Goal: Transaction & Acquisition: Purchase product/service

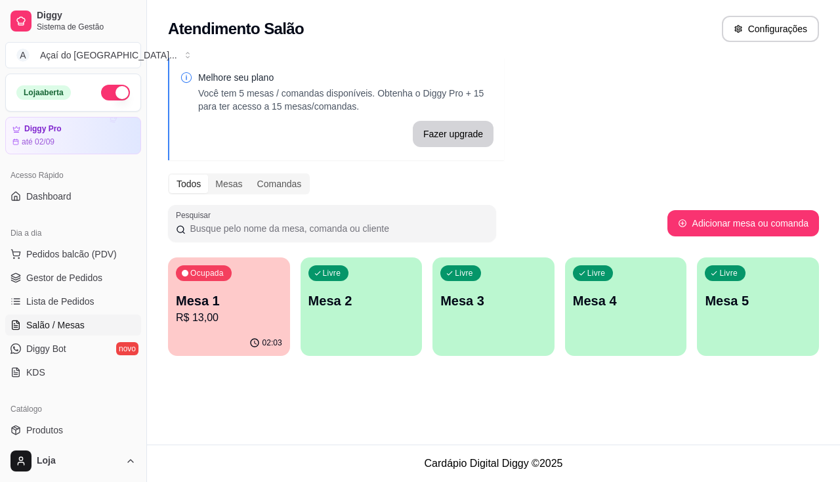
click at [358, 344] on div "button" at bounding box center [362, 348] width 122 height 16
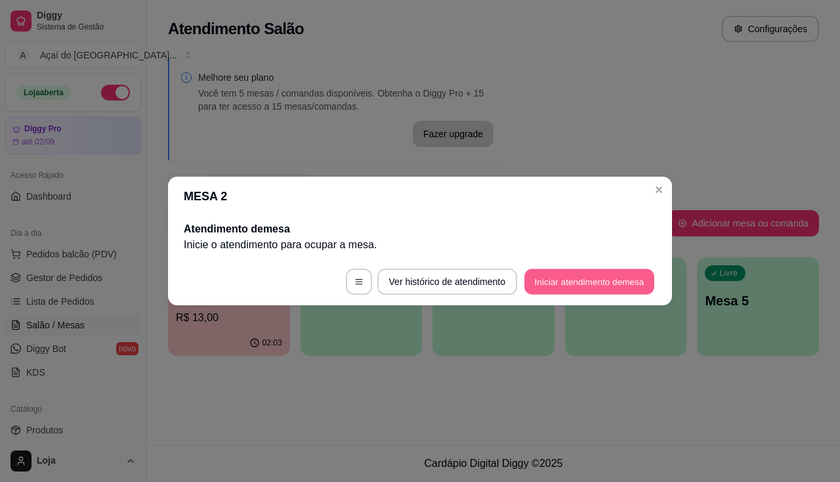
click at [642, 283] on button "Iniciar atendimento de mesa" at bounding box center [589, 282] width 130 height 26
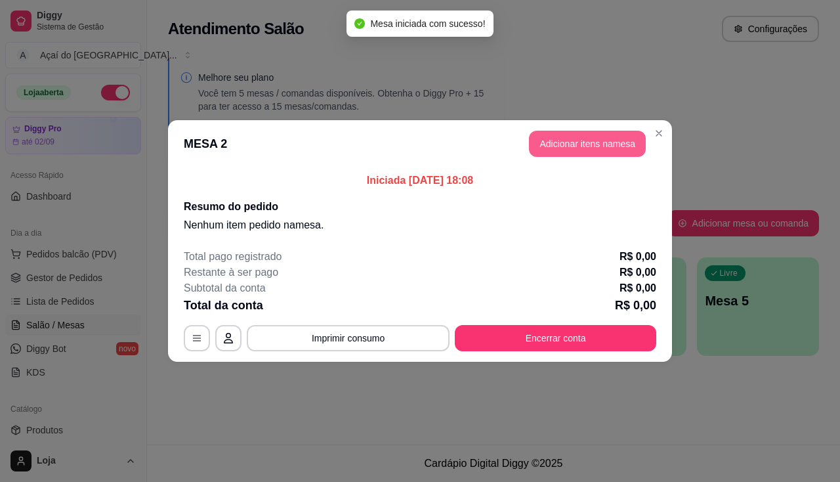
click at [578, 150] on button "Adicionar itens na mesa" at bounding box center [587, 144] width 117 height 26
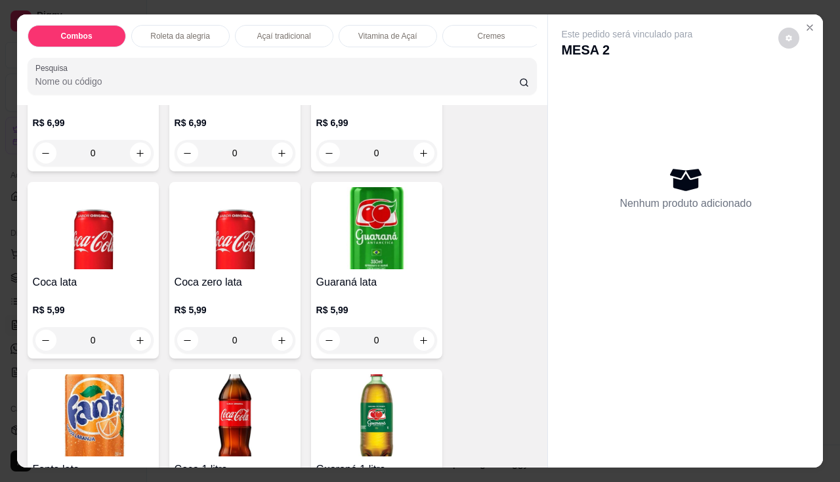
scroll to position [4069, 0]
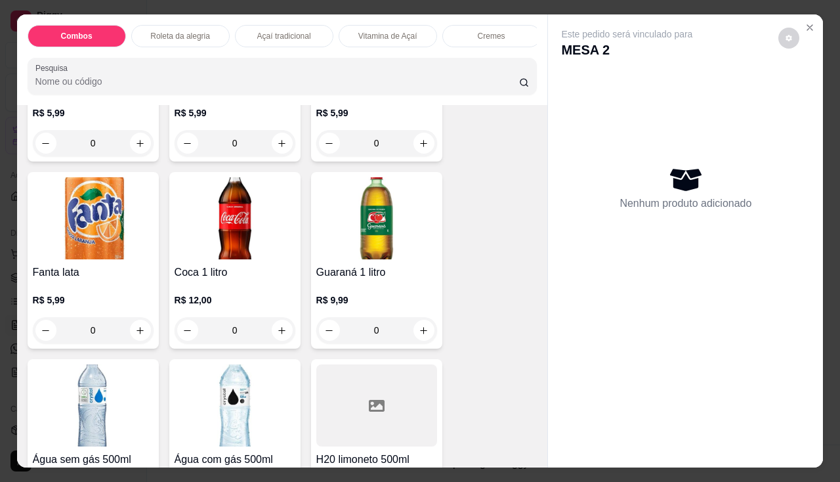
click at [338, 259] on img at bounding box center [376, 218] width 121 height 82
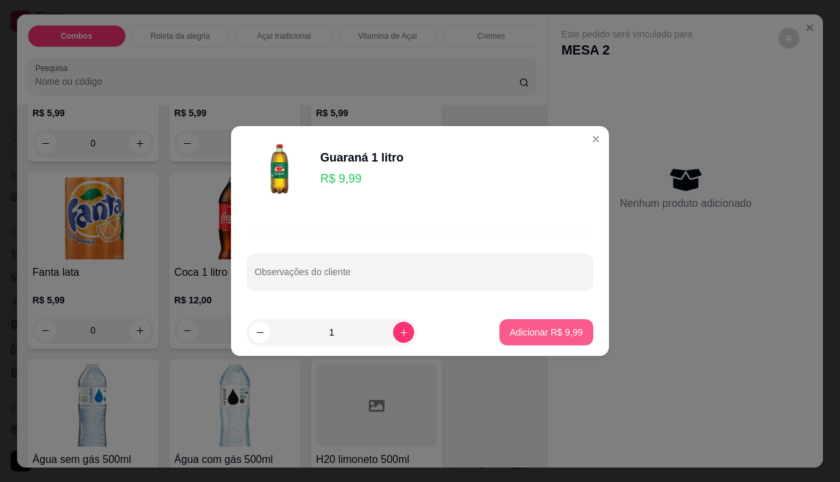
click at [541, 319] on button "Adicionar R$ 9,99" at bounding box center [546, 332] width 94 height 26
type input "1"
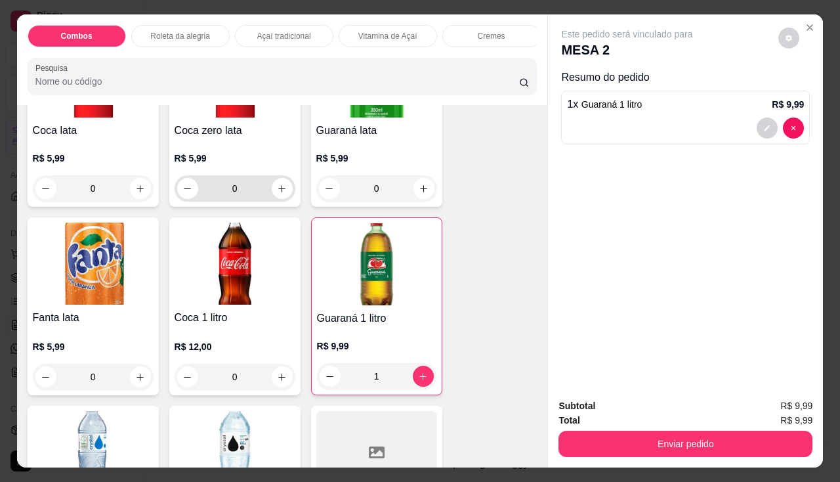
scroll to position [3958, 0]
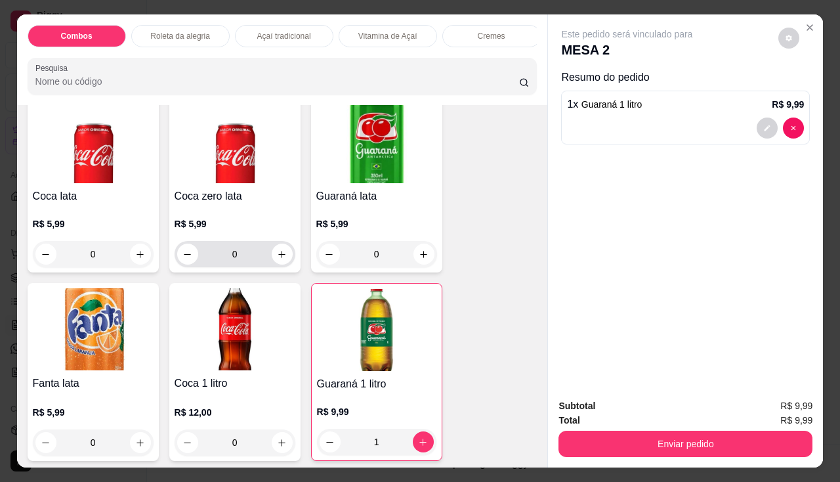
click at [230, 182] on img at bounding box center [235, 142] width 121 height 82
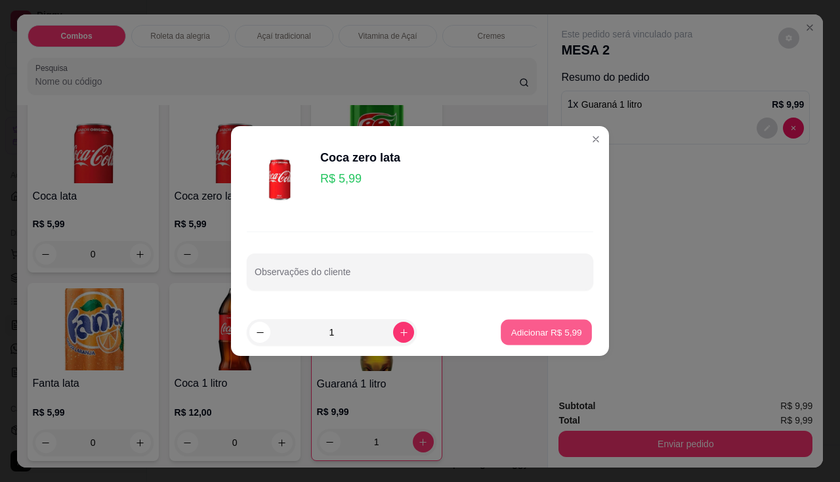
click at [563, 334] on p "Adicionar R$ 5,99" at bounding box center [546, 331] width 71 height 12
type input "1"
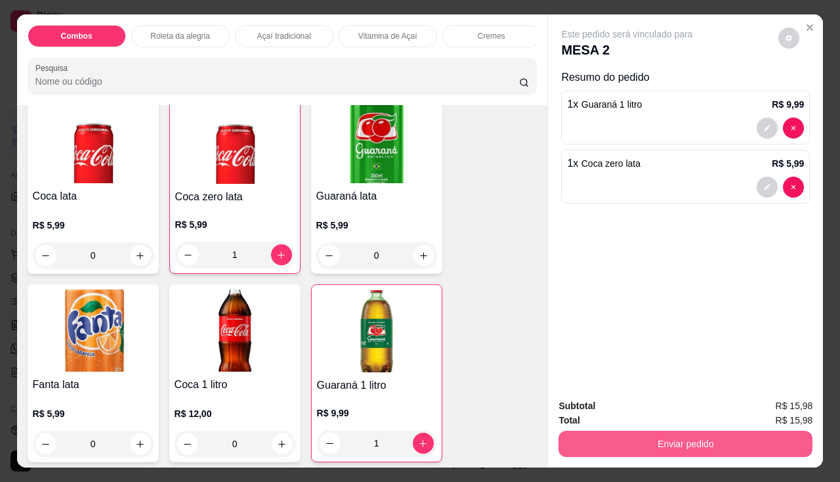
click at [660, 446] on button "Enviar pedido" at bounding box center [685, 443] width 254 height 26
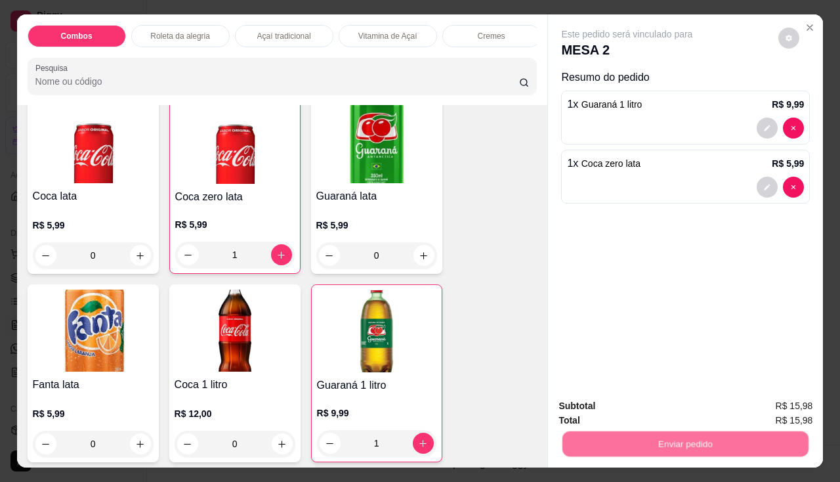
click at [662, 408] on button "Não registrar e enviar pedido" at bounding box center [642, 406] width 136 height 25
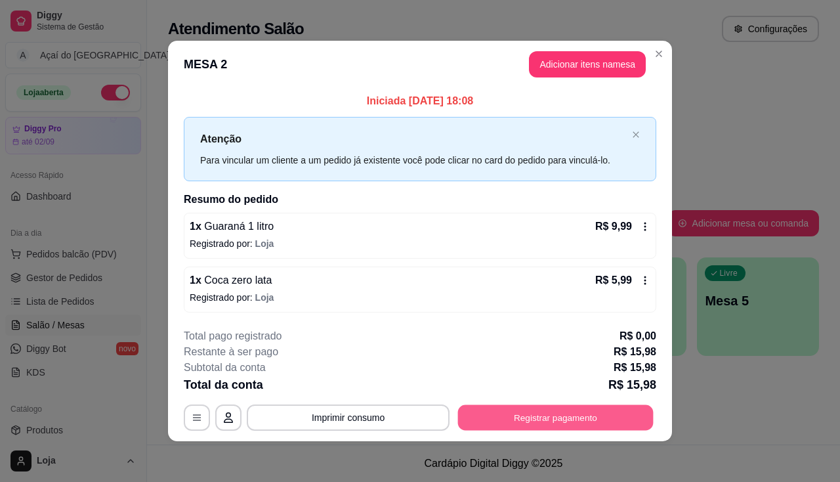
click at [490, 419] on button "Registrar pagamento" at bounding box center [556, 417] width 196 height 26
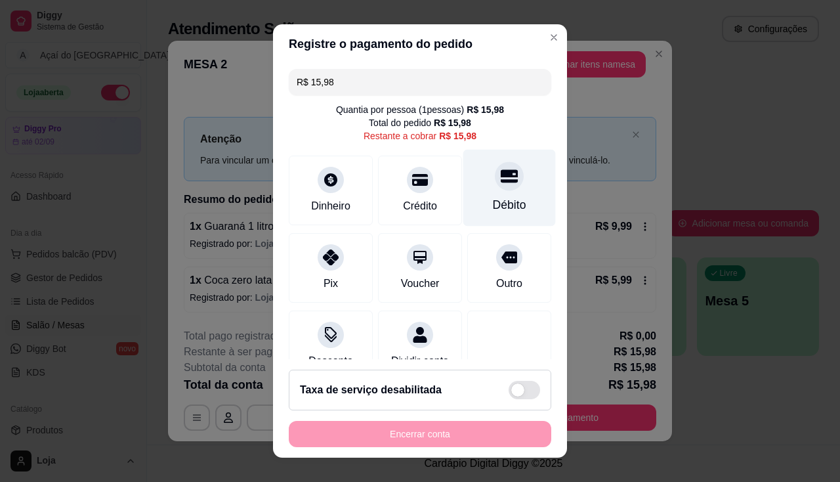
click at [497, 183] on div at bounding box center [509, 175] width 29 height 29
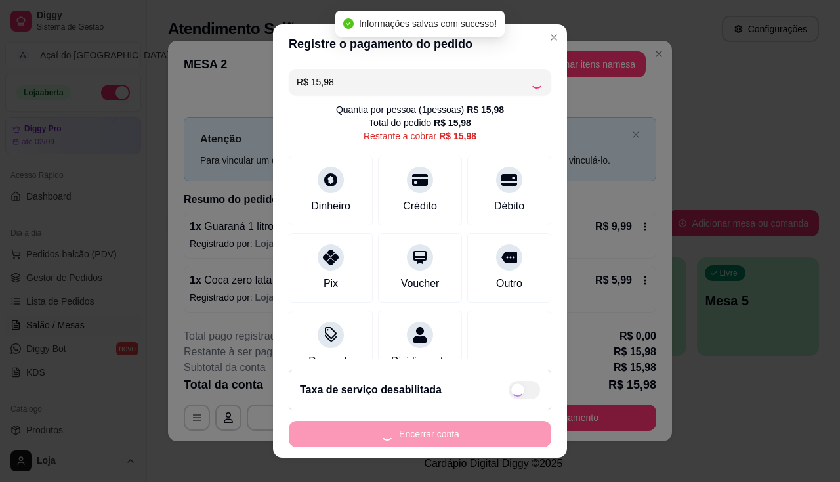
type input "R$ 0,00"
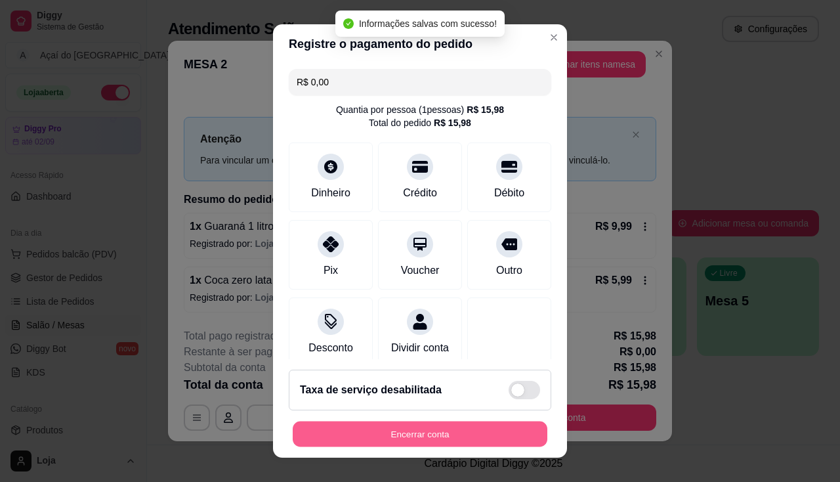
click at [438, 438] on button "Encerrar conta" at bounding box center [420, 434] width 255 height 26
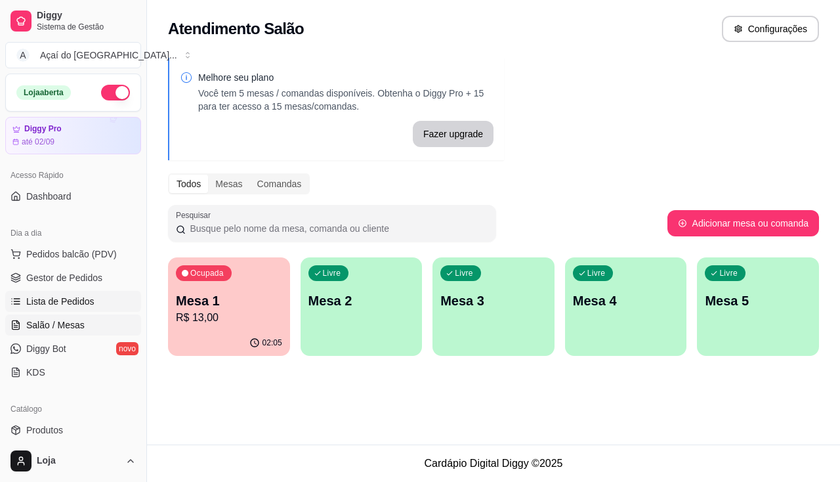
click at [71, 304] on span "Lista de Pedidos" at bounding box center [60, 301] width 68 height 13
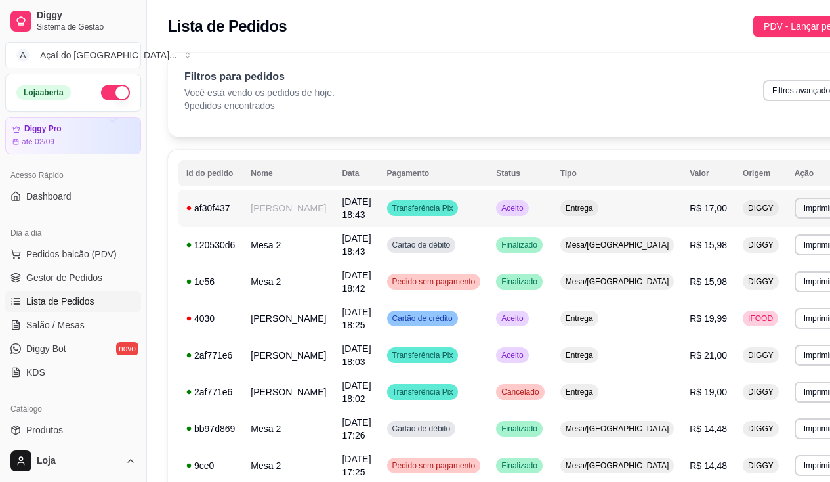
click at [243, 196] on td "[PERSON_NAME]" at bounding box center [288, 208] width 91 height 37
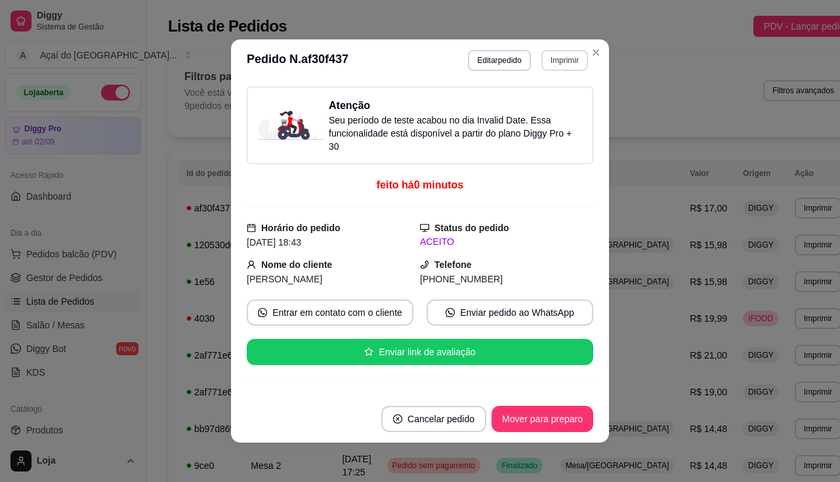
click at [551, 63] on button "Imprimir" at bounding box center [564, 60] width 47 height 21
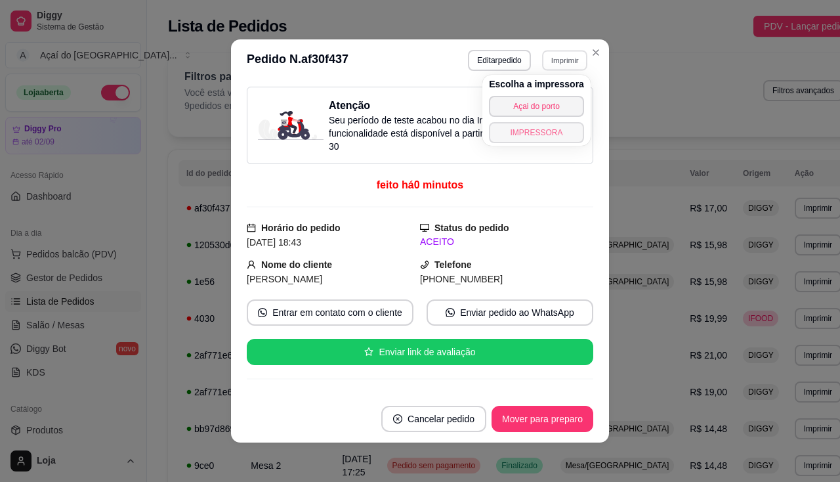
click at [561, 138] on button "IMPRESSORA" at bounding box center [536, 132] width 95 height 21
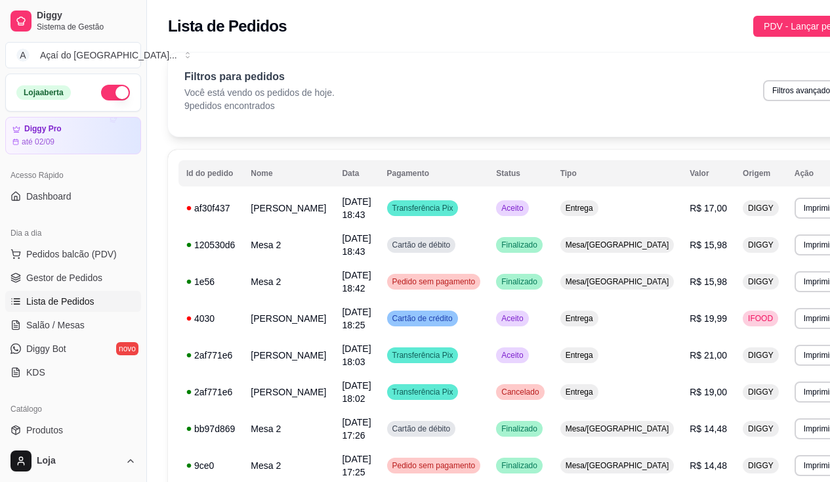
click at [22, 333] on link "Salão / Mesas" at bounding box center [73, 324] width 136 height 21
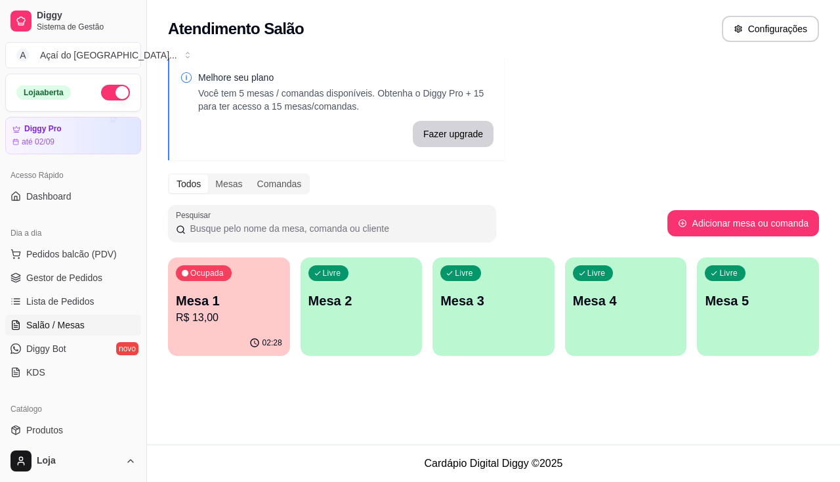
click at [327, 304] on p "Mesa 2" at bounding box center [361, 300] width 106 height 18
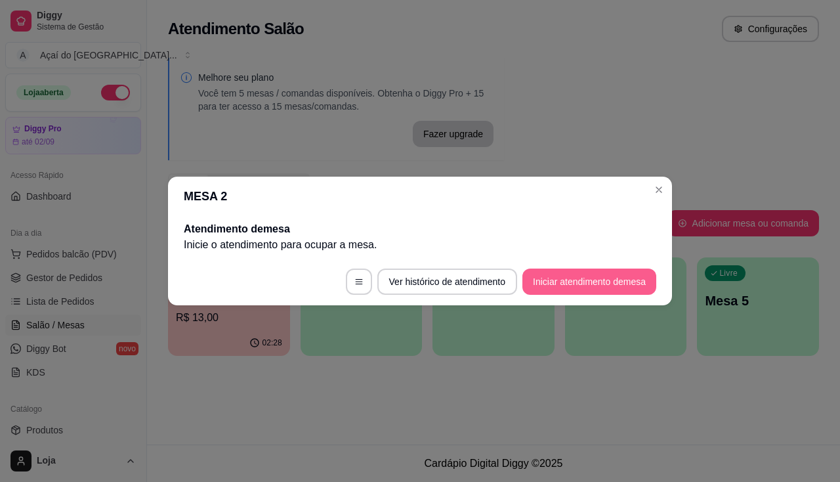
click at [595, 282] on button "Iniciar atendimento de mesa" at bounding box center [589, 281] width 134 height 26
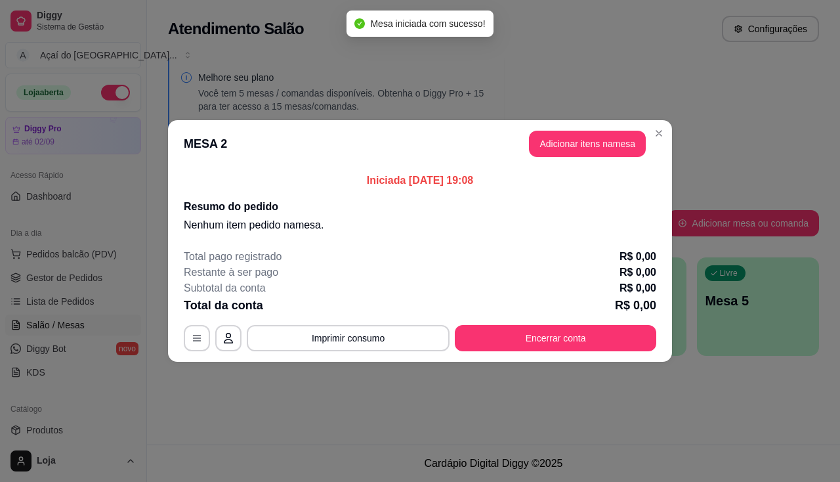
click at [594, 129] on header "MESA 2 Adicionar itens na mesa" at bounding box center [420, 143] width 504 height 47
click at [587, 146] on button "Adicionar itens na mesa" at bounding box center [587, 144] width 117 height 26
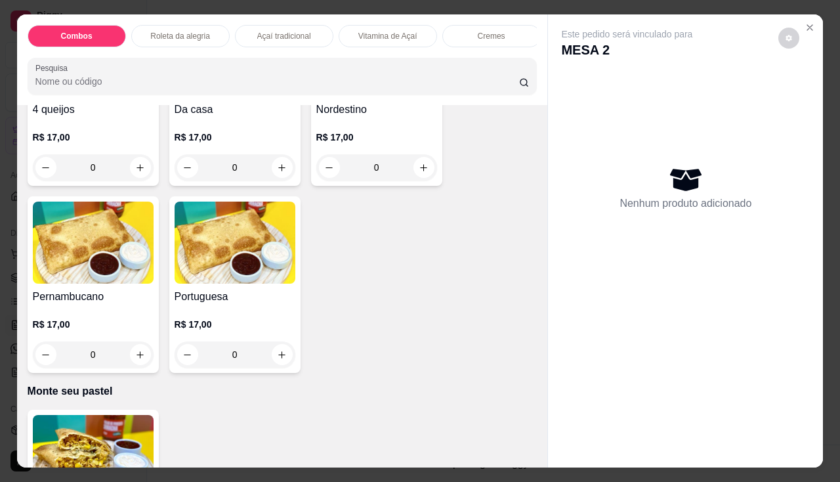
scroll to position [2822, 0]
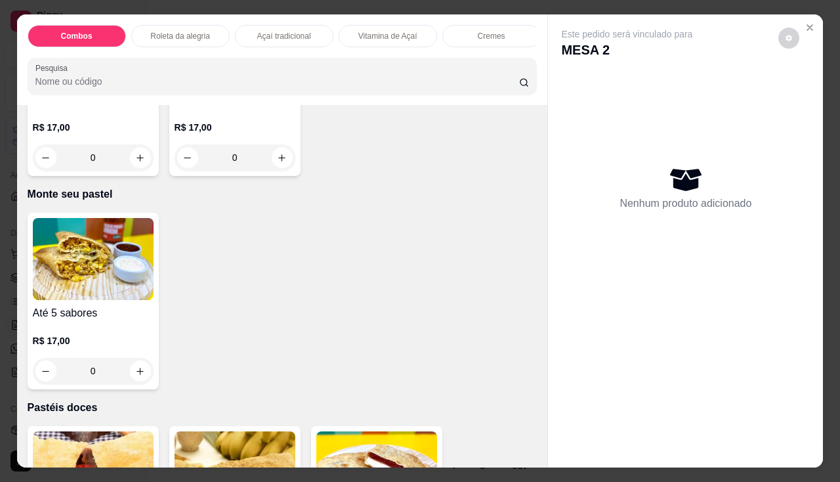
click at [60, 300] on img at bounding box center [93, 259] width 121 height 82
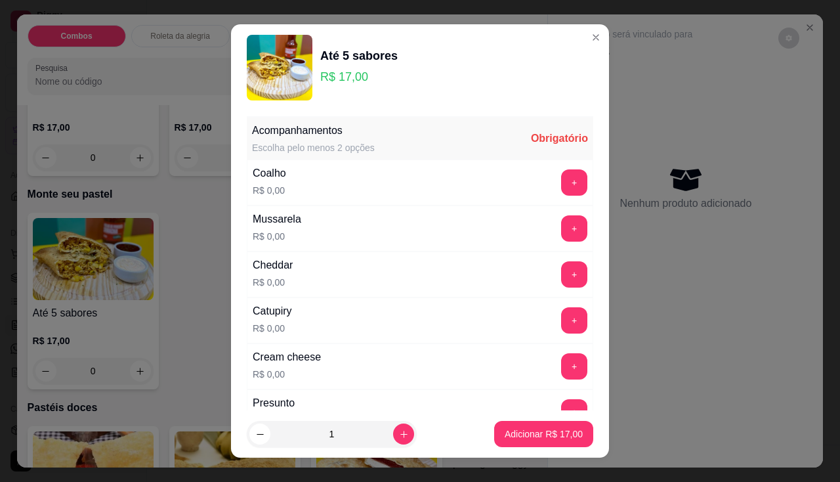
click at [566, 184] on div "+" at bounding box center [574, 182] width 37 height 26
click at [561, 181] on button "+" at bounding box center [574, 182] width 26 height 26
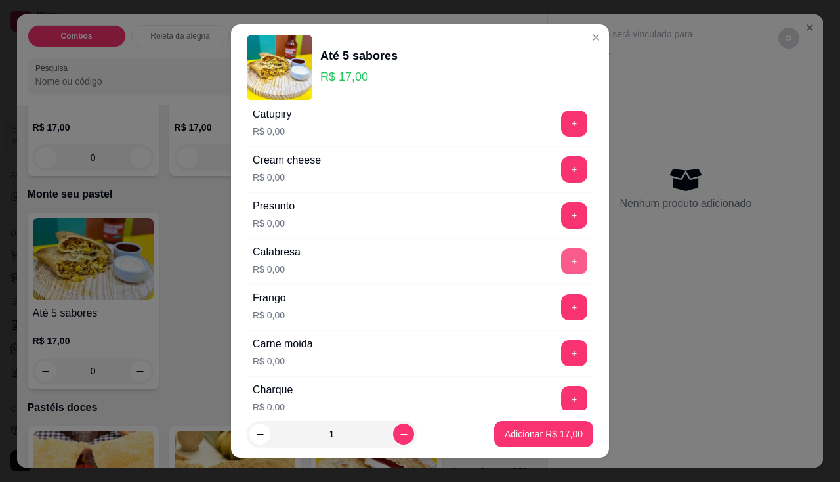
scroll to position [262, 0]
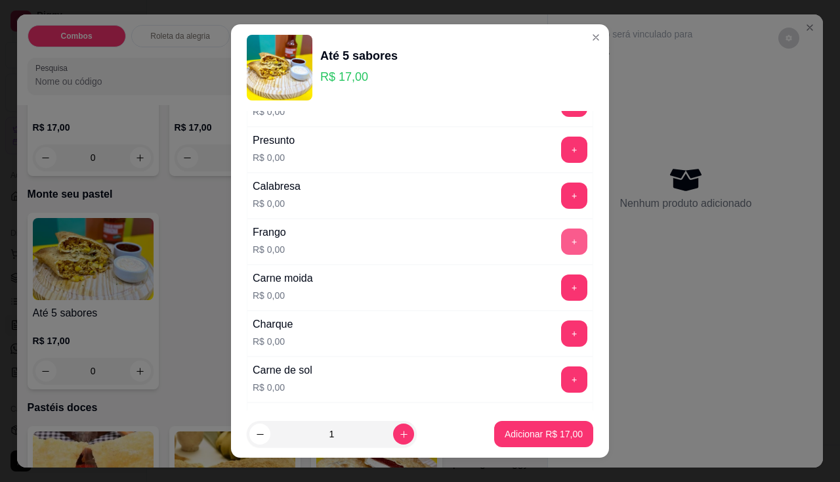
click at [561, 240] on button "+" at bounding box center [574, 241] width 26 height 26
click at [561, 280] on button "+" at bounding box center [574, 287] width 26 height 26
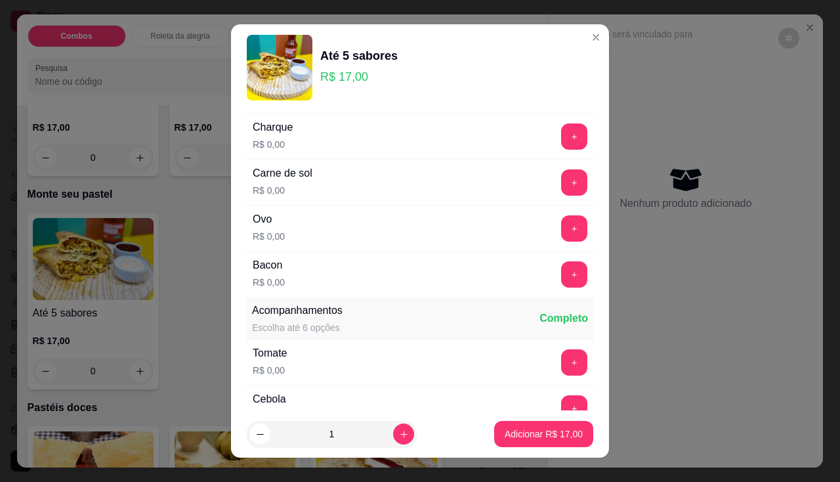
scroll to position [525, 0]
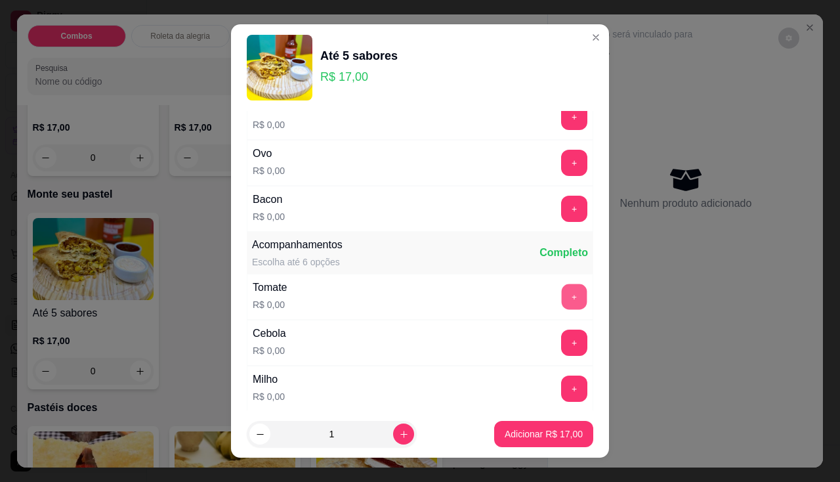
click at [562, 283] on button "+" at bounding box center [575, 296] width 26 height 26
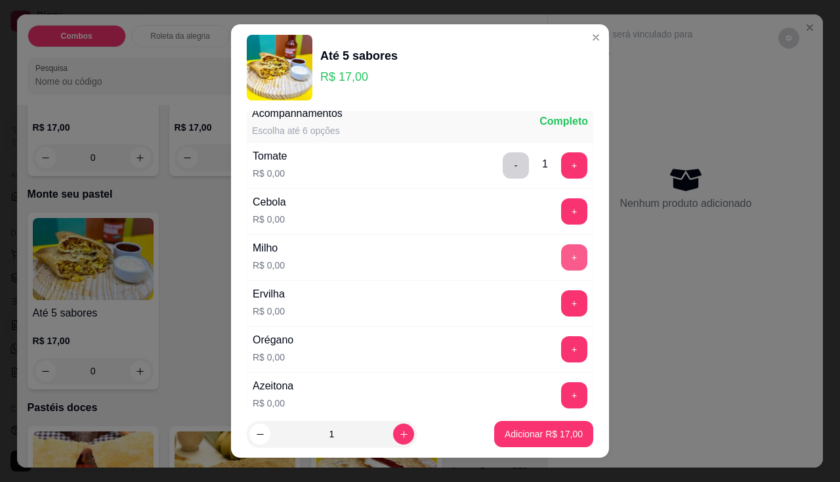
click at [561, 259] on button "+" at bounding box center [574, 257] width 26 height 26
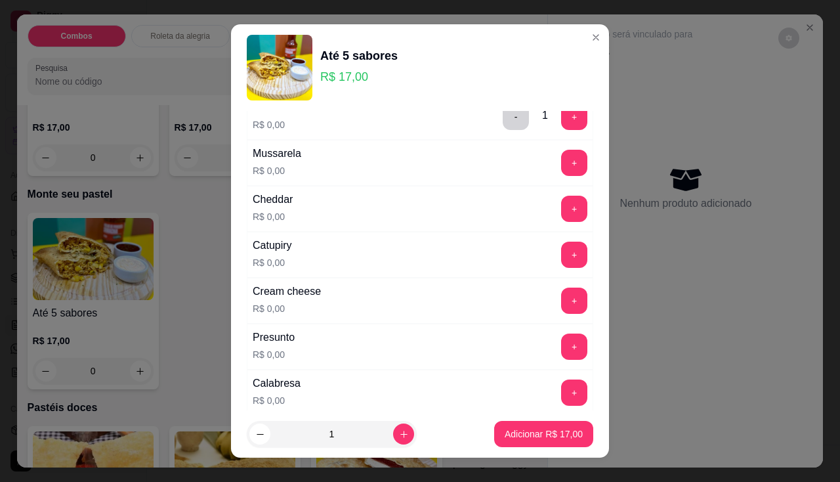
scroll to position [0, 0]
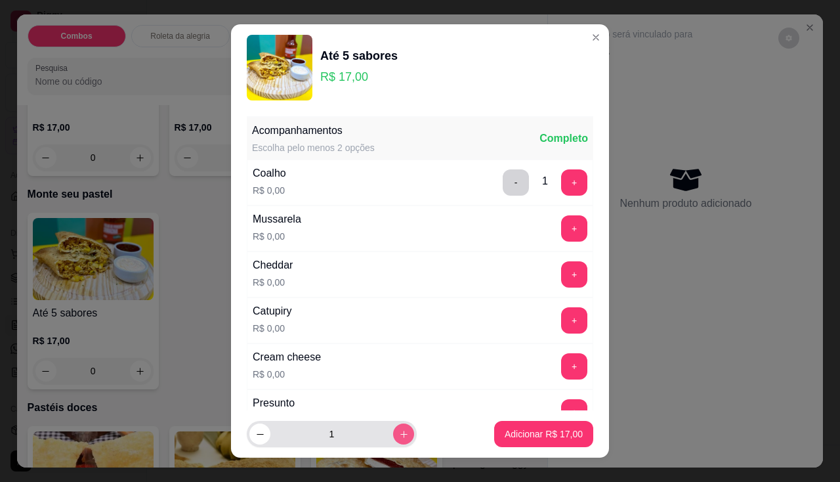
click at [399, 429] on icon "increase-product-quantity" at bounding box center [404, 434] width 10 height 10
type input "3"
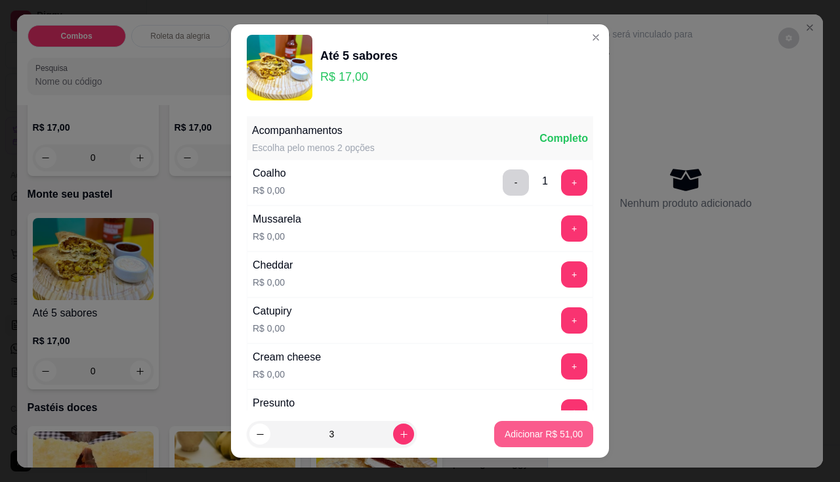
click at [511, 433] on p "Adicionar R$ 51,00" at bounding box center [544, 433] width 78 height 13
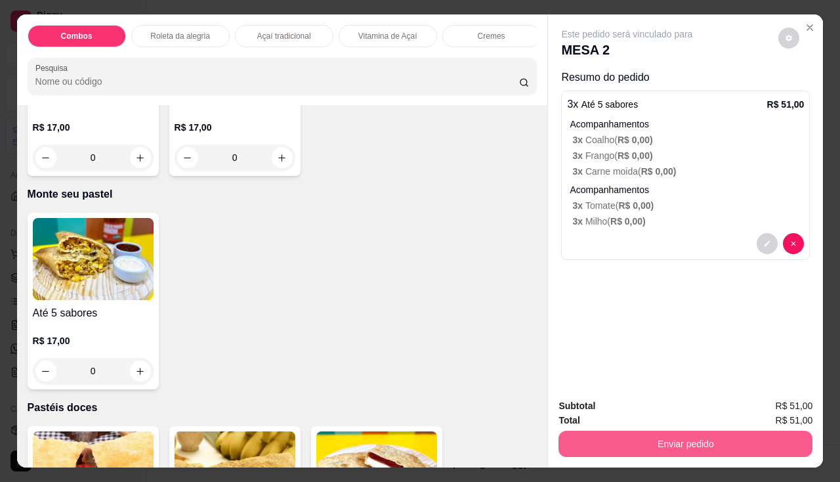
click at [576, 430] on button "Enviar pedido" at bounding box center [685, 443] width 254 height 26
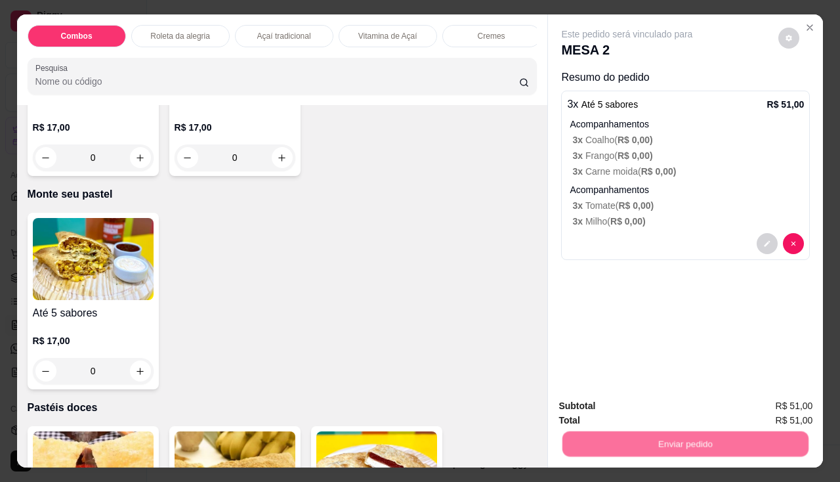
click at [585, 414] on button "Não registrar e enviar pedido" at bounding box center [642, 406] width 136 height 25
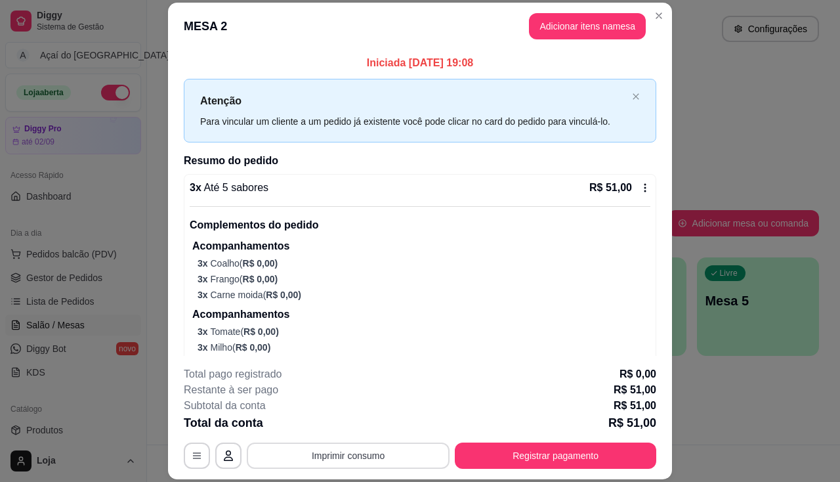
click at [362, 455] on button "Imprimir consumo" at bounding box center [348, 455] width 203 height 26
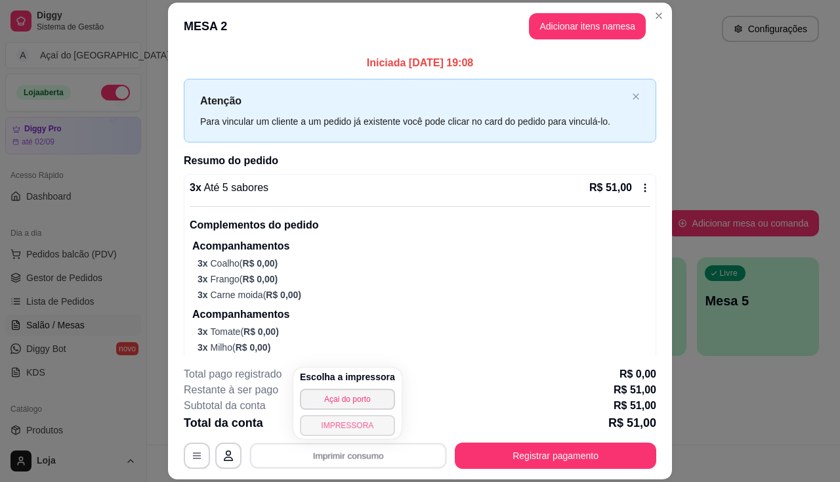
click at [353, 428] on button "IMPRESSORA" at bounding box center [347, 425] width 95 height 21
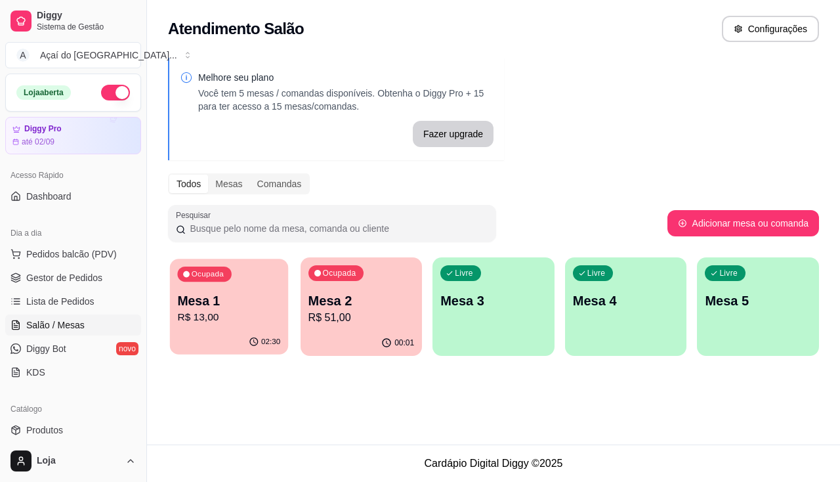
click at [203, 305] on p "Mesa 1" at bounding box center [228, 301] width 103 height 18
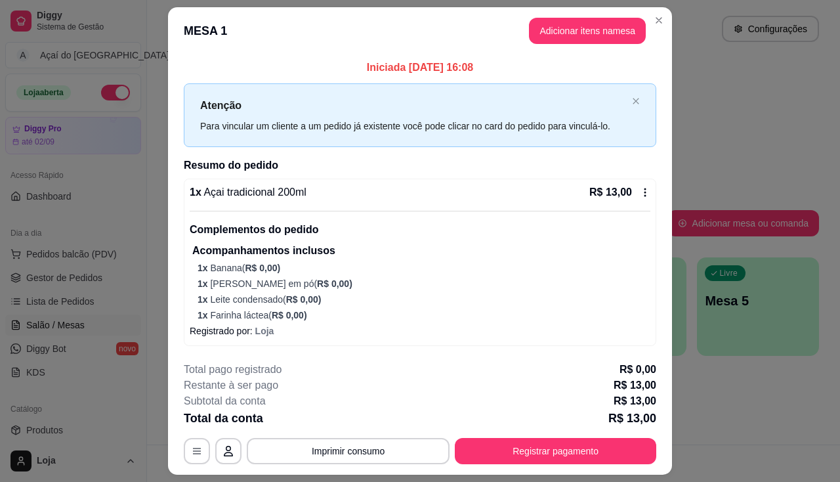
click at [545, 465] on footer "**********" at bounding box center [420, 412] width 504 height 123
click at [543, 450] on button "Registrar pagamento" at bounding box center [555, 451] width 201 height 26
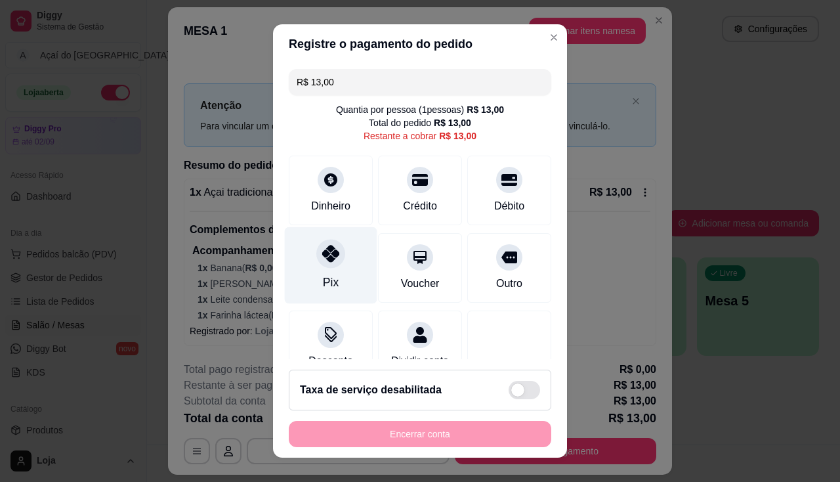
click at [335, 261] on div at bounding box center [330, 253] width 29 height 29
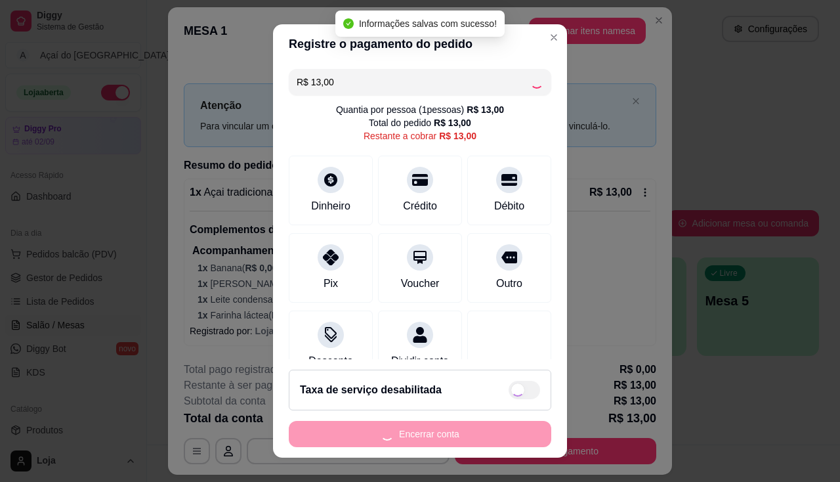
type input "R$ 0,00"
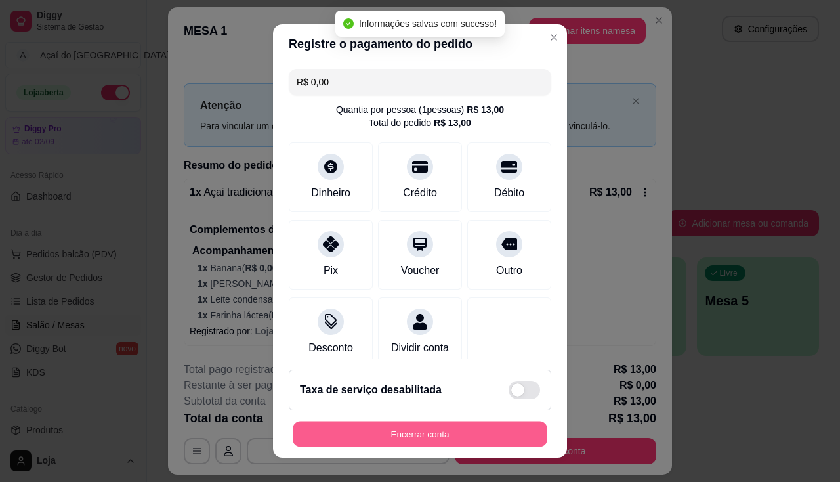
click at [423, 422] on button "Encerrar conta" at bounding box center [420, 434] width 255 height 26
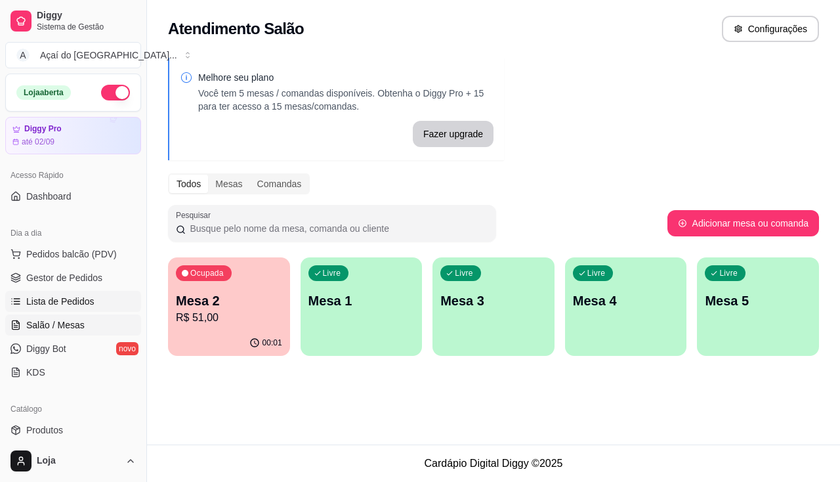
click at [104, 301] on link "Lista de Pedidos" at bounding box center [73, 301] width 136 height 21
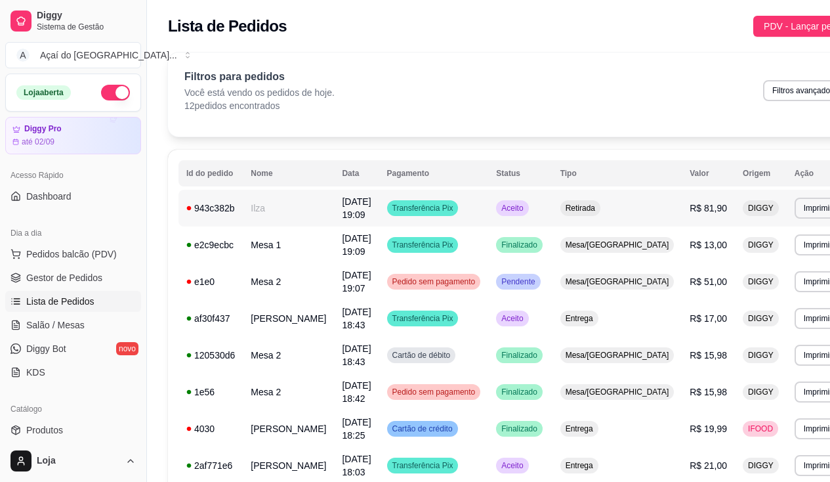
click at [210, 213] on div "943c382b" at bounding box center [210, 207] width 49 height 13
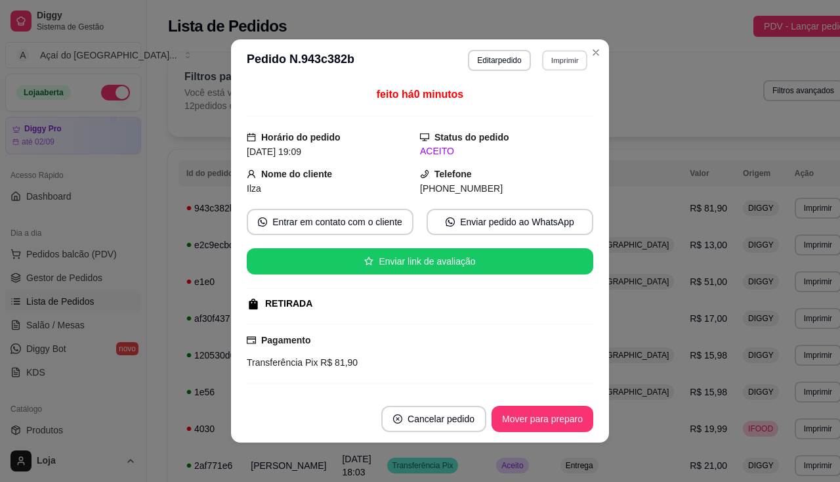
click at [554, 56] on button "Imprimir" at bounding box center [564, 60] width 45 height 20
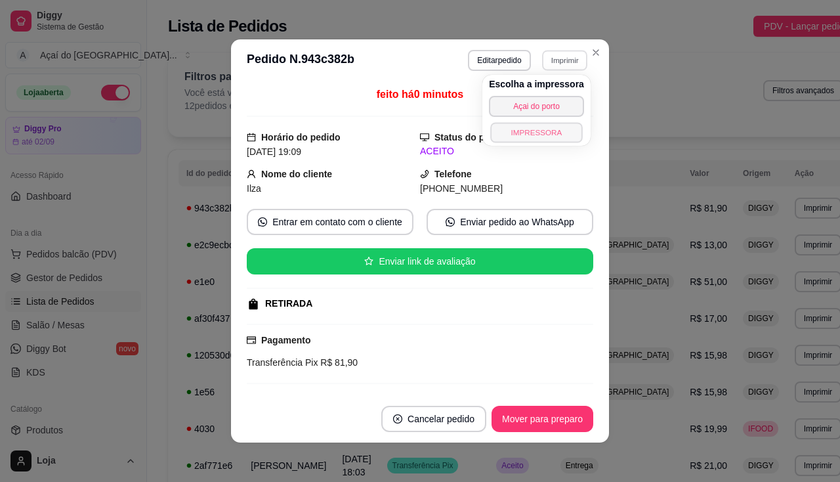
click at [559, 127] on button "IMPRESSORA" at bounding box center [536, 132] width 92 height 20
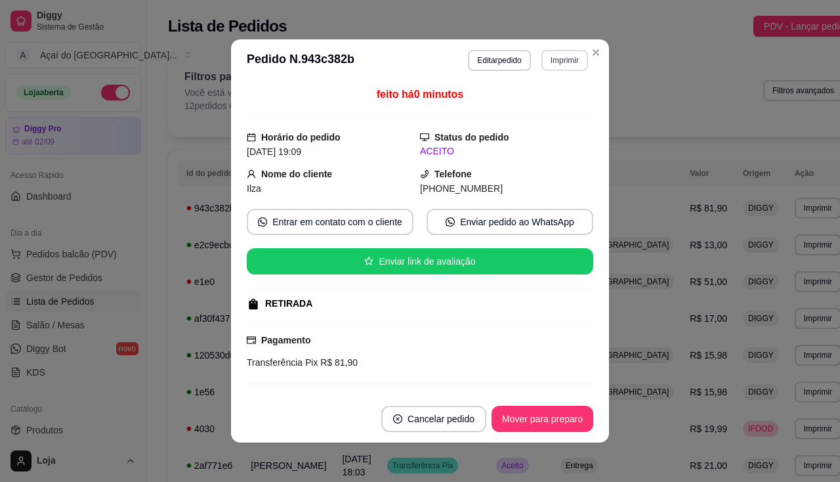
click at [541, 60] on button "Imprimir" at bounding box center [564, 60] width 47 height 21
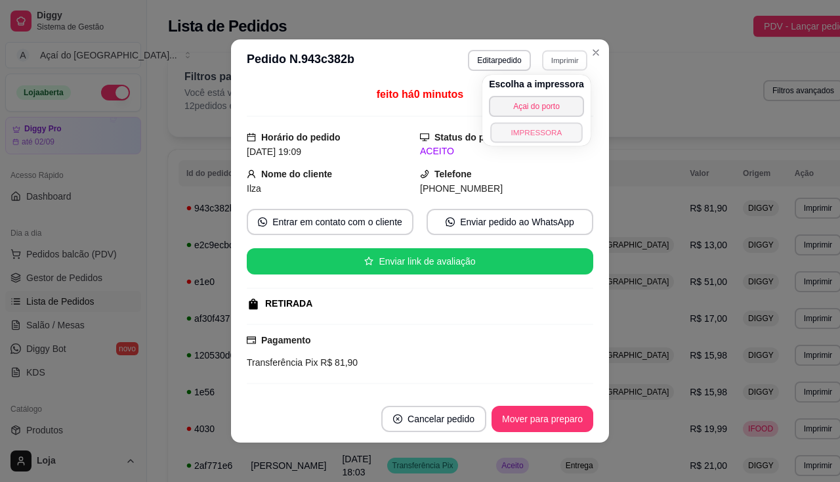
click at [551, 130] on button "IMPRESSORA" at bounding box center [536, 132] width 92 height 20
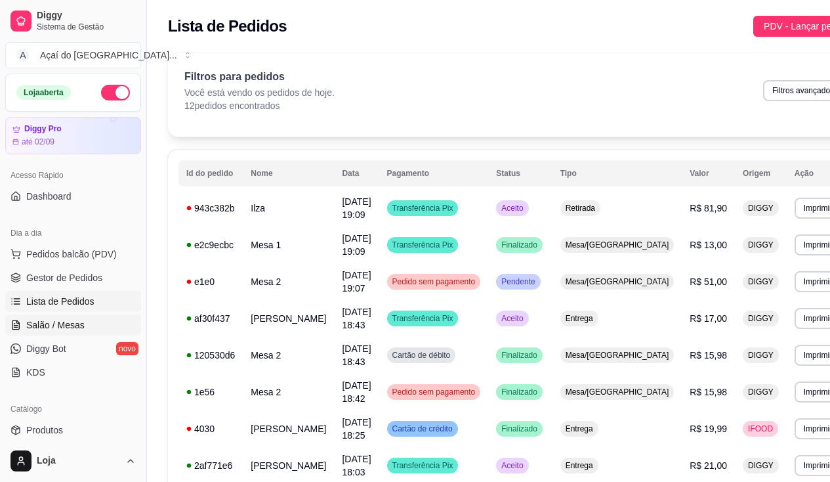
click at [82, 328] on span "Salão / Mesas" at bounding box center [55, 324] width 58 height 13
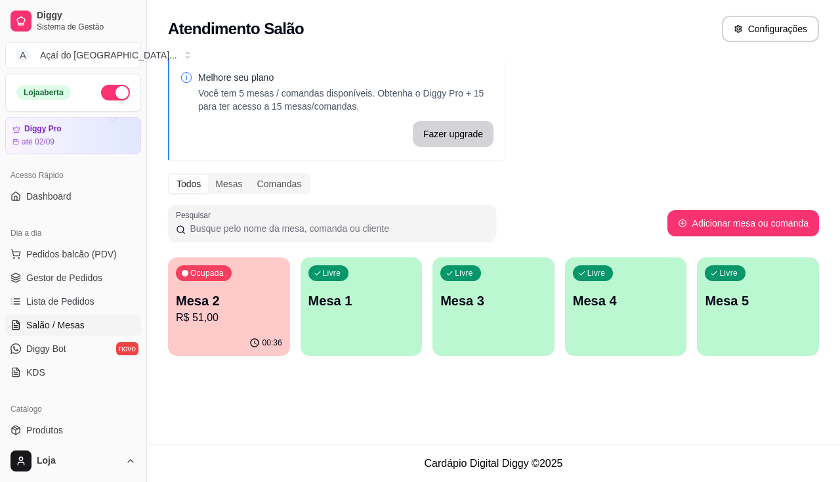
click at [354, 295] on p "Mesa 1" at bounding box center [361, 300] width 106 height 18
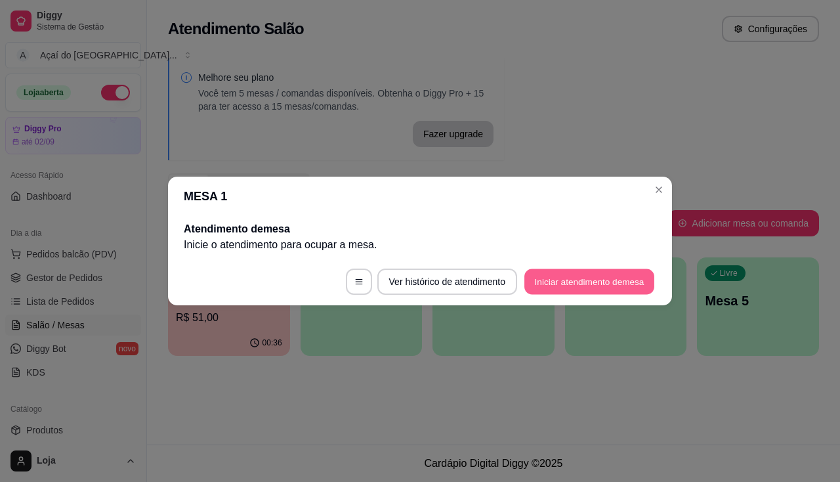
click at [575, 278] on button "Iniciar atendimento de mesa" at bounding box center [589, 282] width 130 height 26
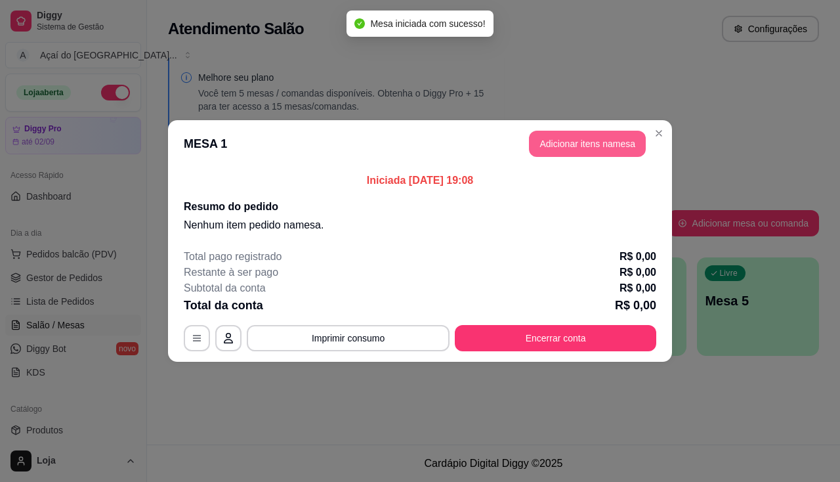
click at [604, 142] on button "Adicionar itens na mesa" at bounding box center [587, 144] width 117 height 26
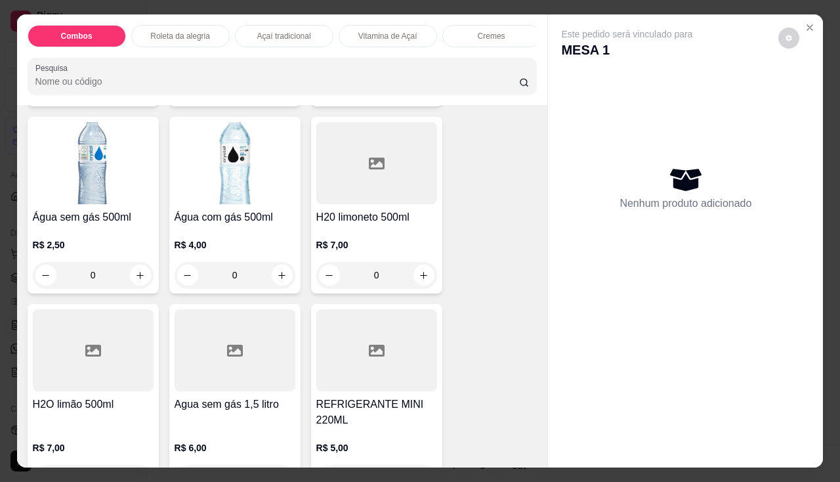
scroll to position [4245, 0]
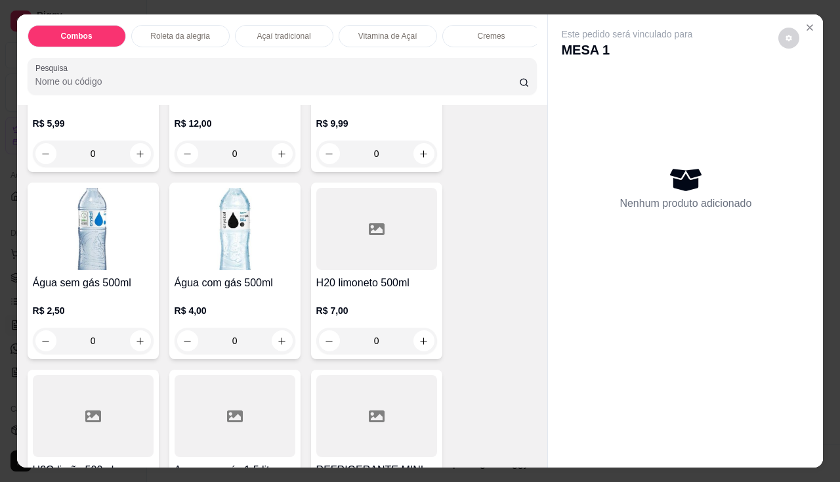
click at [360, 266] on div at bounding box center [376, 229] width 121 height 82
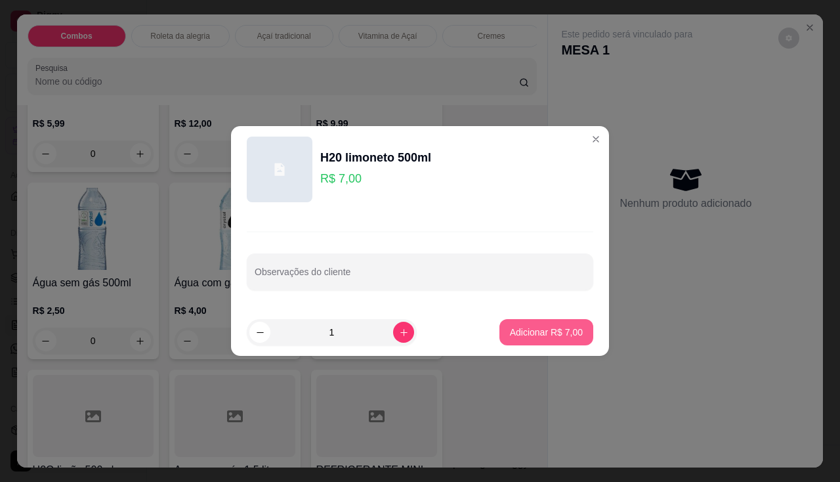
click at [558, 329] on p "Adicionar R$ 7,00" at bounding box center [546, 331] width 73 height 13
type input "1"
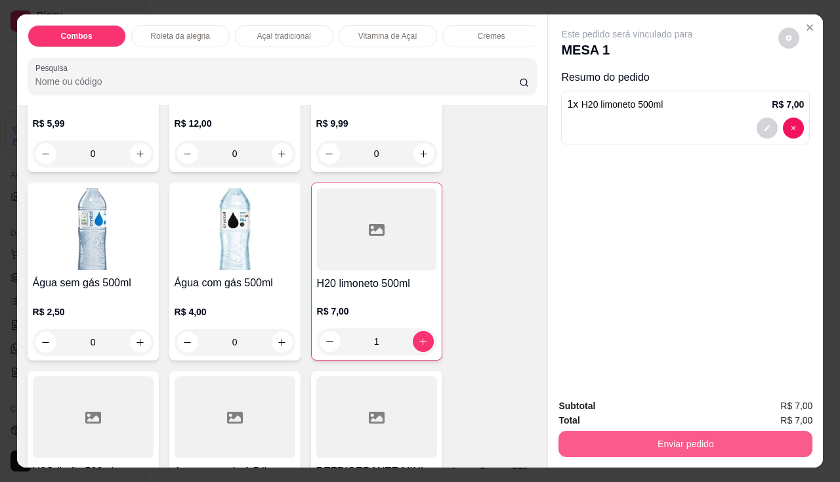
click at [604, 431] on button "Enviar pedido" at bounding box center [685, 443] width 254 height 26
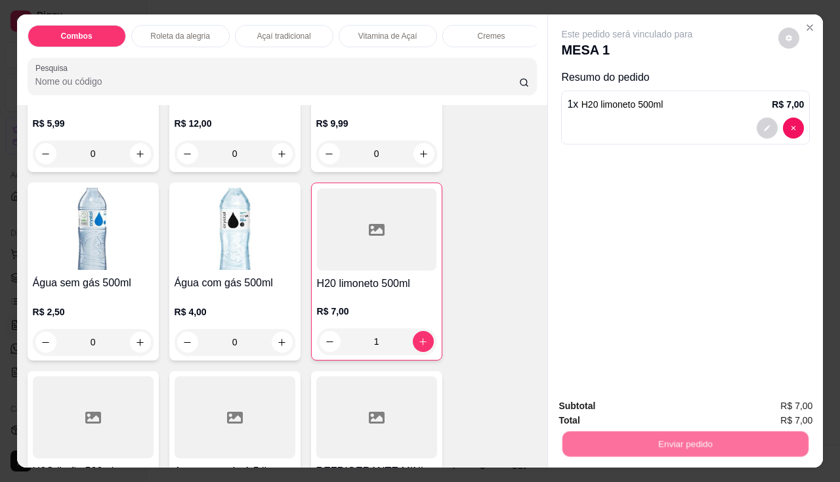
click at [607, 400] on button "Não registrar e enviar pedido" at bounding box center [642, 406] width 133 height 24
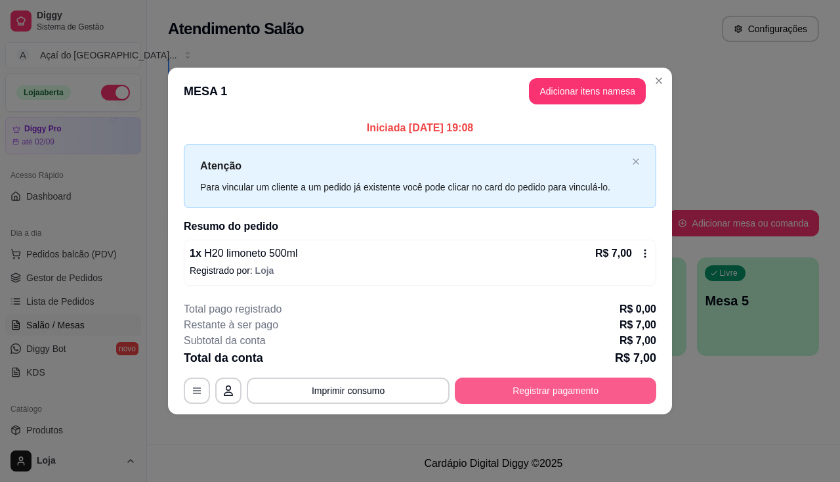
click at [567, 400] on button "Registrar pagamento" at bounding box center [555, 390] width 201 height 26
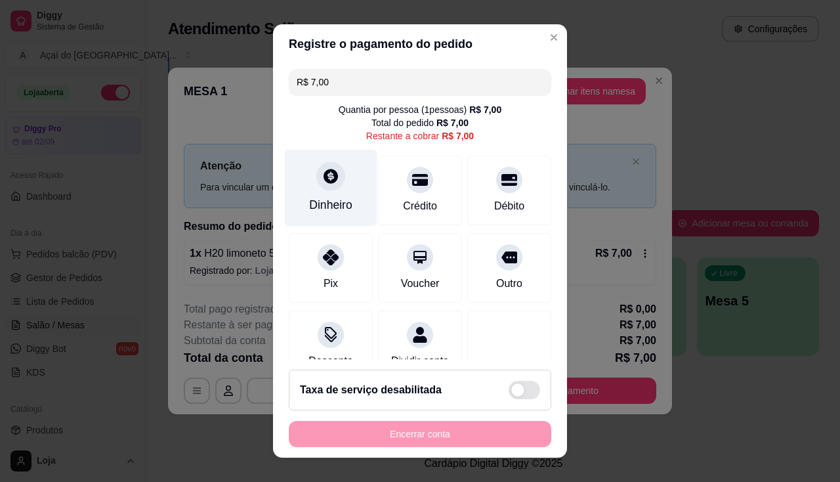
click at [347, 211] on div "Dinheiro" at bounding box center [331, 187] width 93 height 77
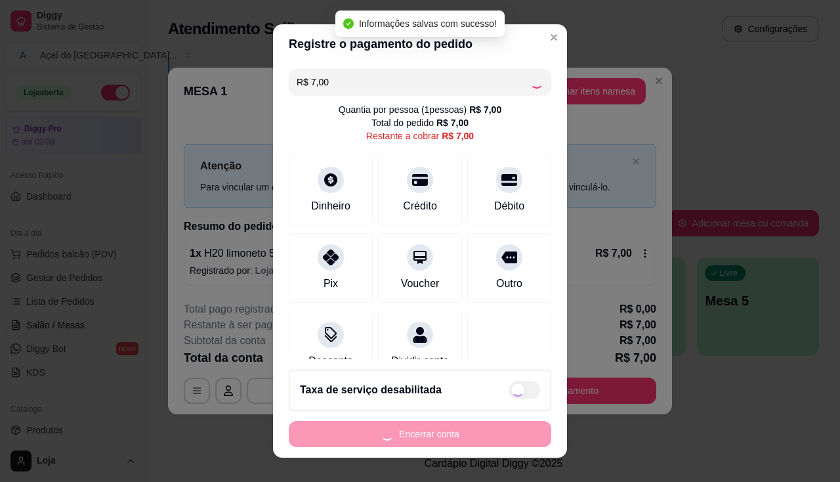
type input "R$ 0,00"
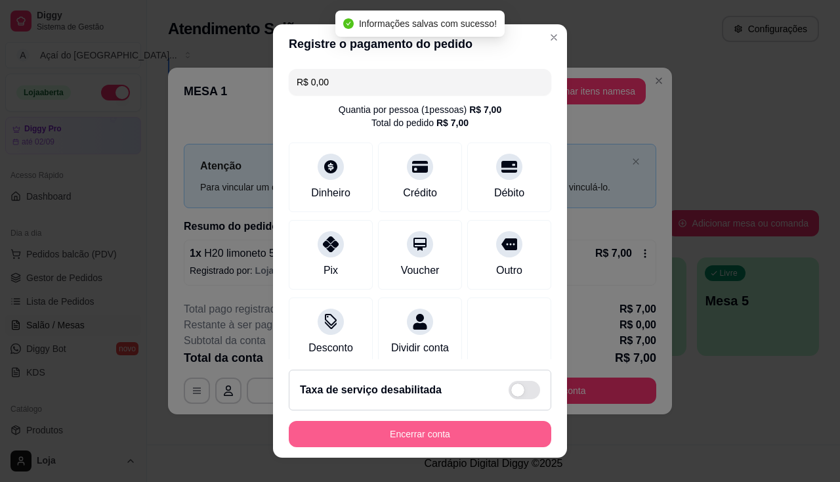
click at [427, 440] on button "Encerrar conta" at bounding box center [420, 434] width 262 height 26
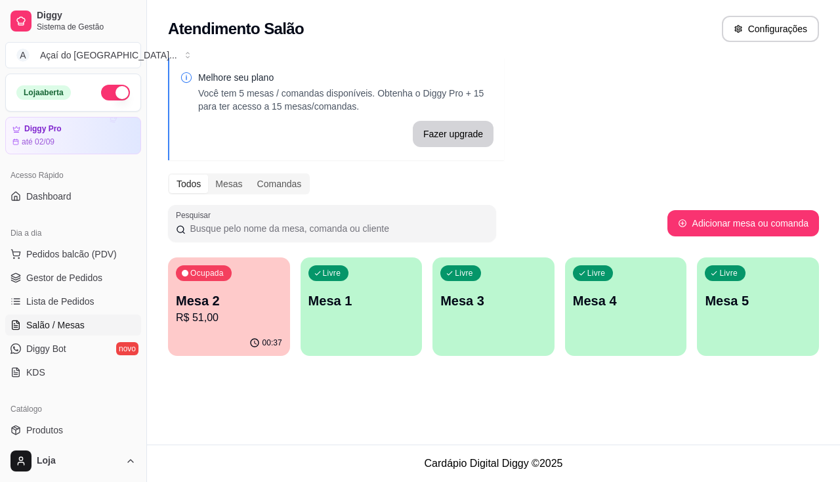
click at [277, 342] on p "00:37" at bounding box center [272, 342] width 20 height 10
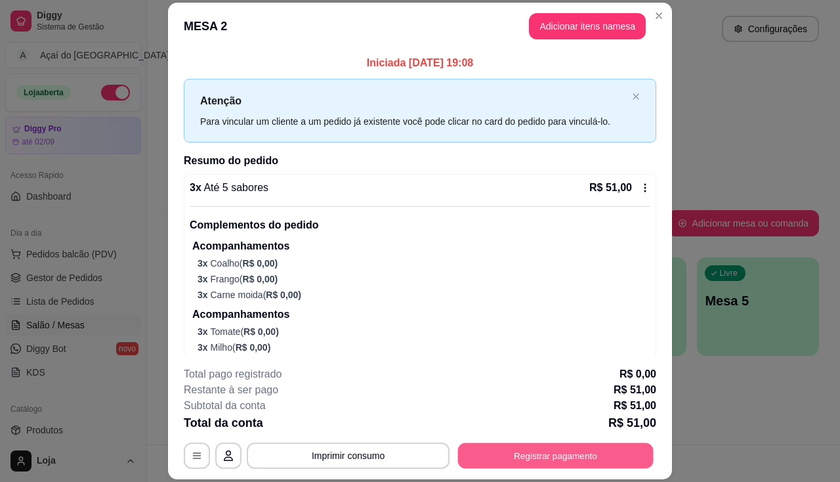
click at [519, 451] on button "Registrar pagamento" at bounding box center [556, 456] width 196 height 26
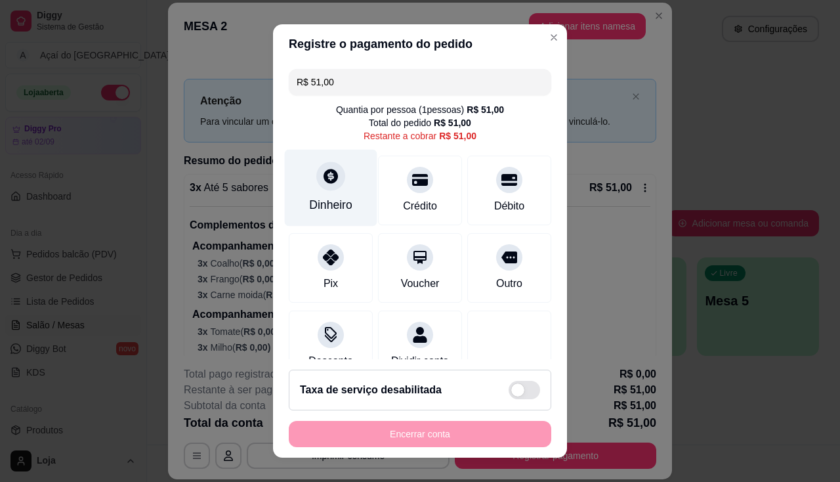
click at [341, 208] on div "Dinheiro" at bounding box center [330, 204] width 43 height 17
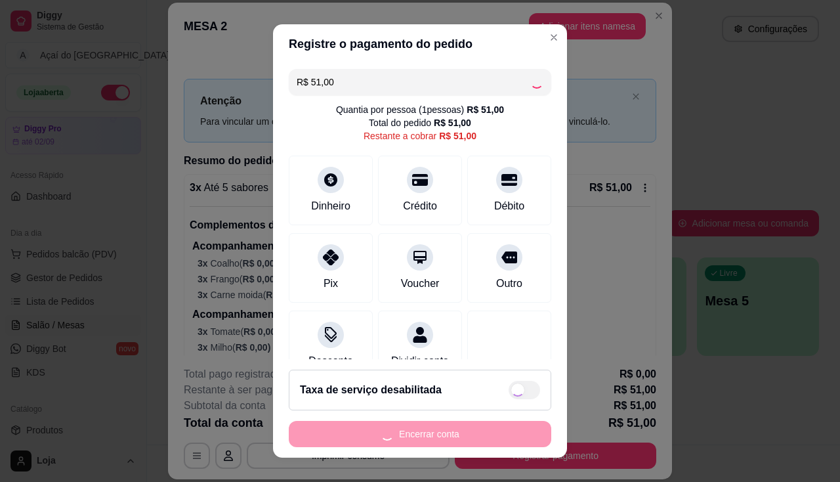
type input "R$ 0,00"
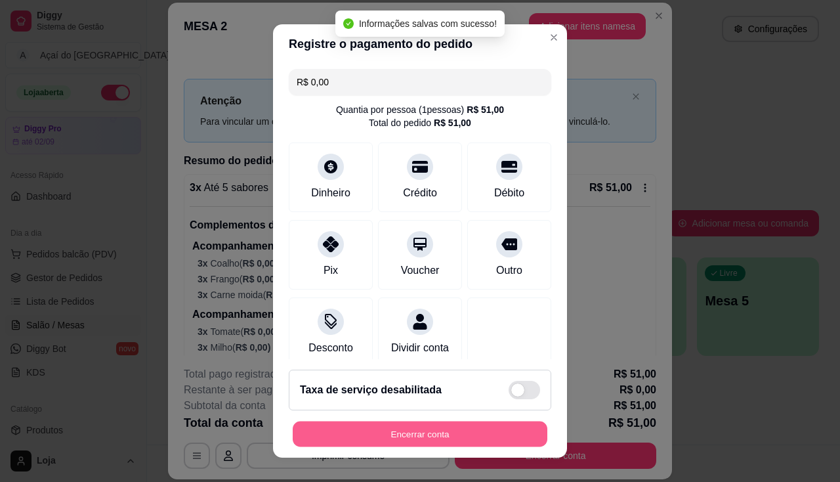
click at [464, 437] on button "Encerrar conta" at bounding box center [420, 434] width 255 height 26
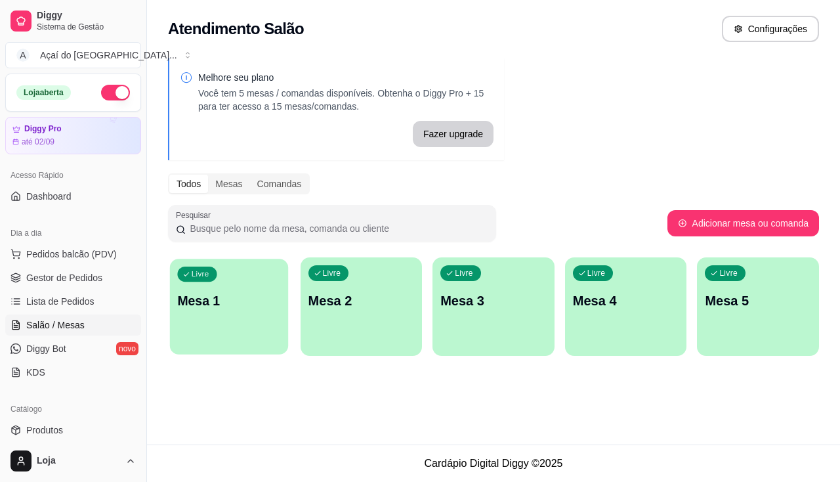
click at [198, 292] on p "Mesa 1" at bounding box center [228, 301] width 103 height 18
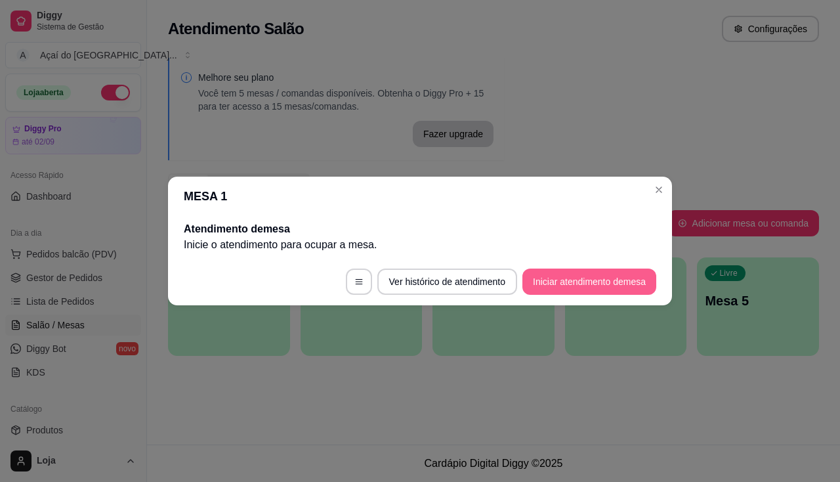
click at [560, 276] on button "Iniciar atendimento de mesa" at bounding box center [589, 281] width 134 height 26
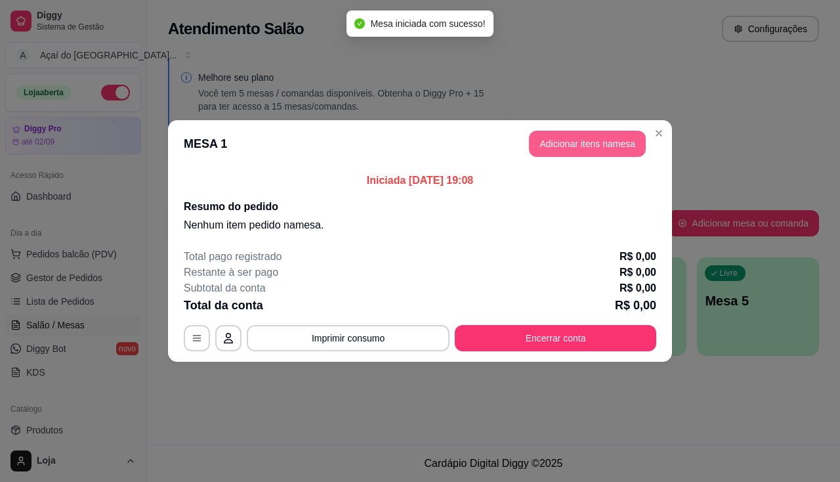
click at [554, 130] on header "MESA 1 Adicionar itens na mesa" at bounding box center [420, 143] width 504 height 47
click at [554, 145] on button "Adicionar itens na mesa" at bounding box center [587, 144] width 117 height 26
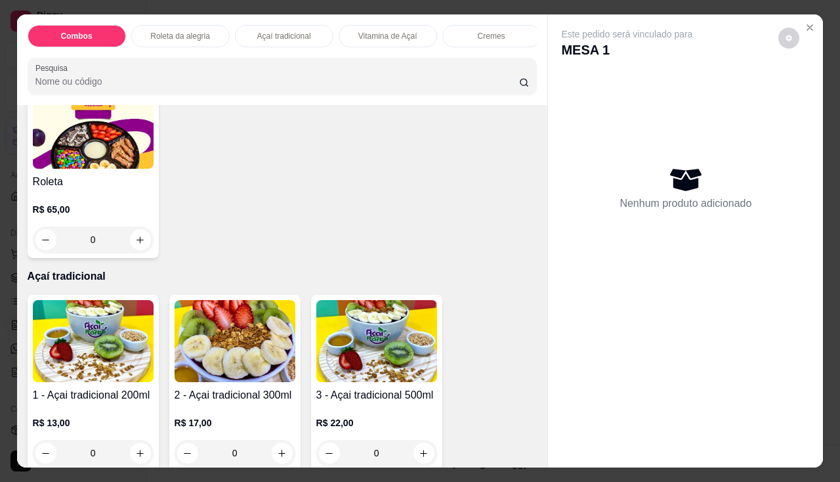
scroll to position [656, 0]
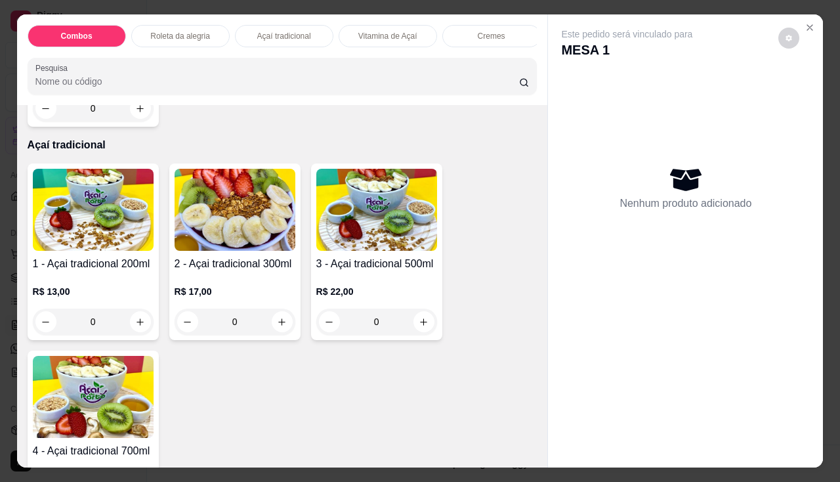
click at [71, 251] on img at bounding box center [93, 210] width 121 height 82
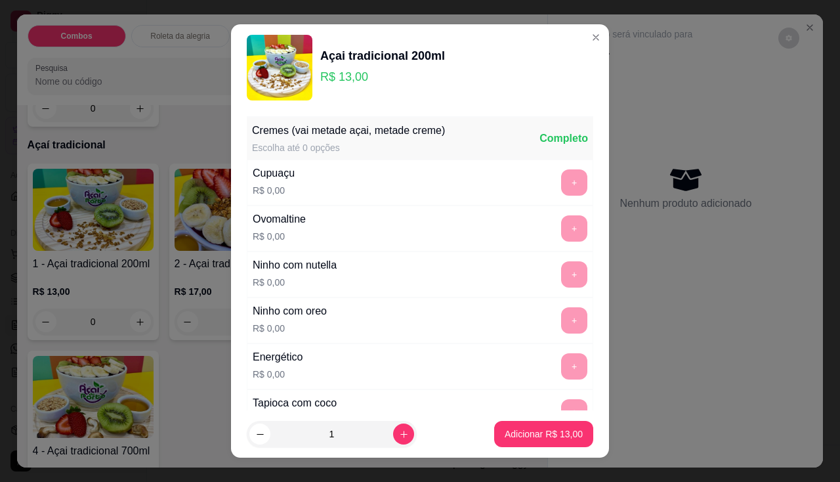
scroll to position [197, 0]
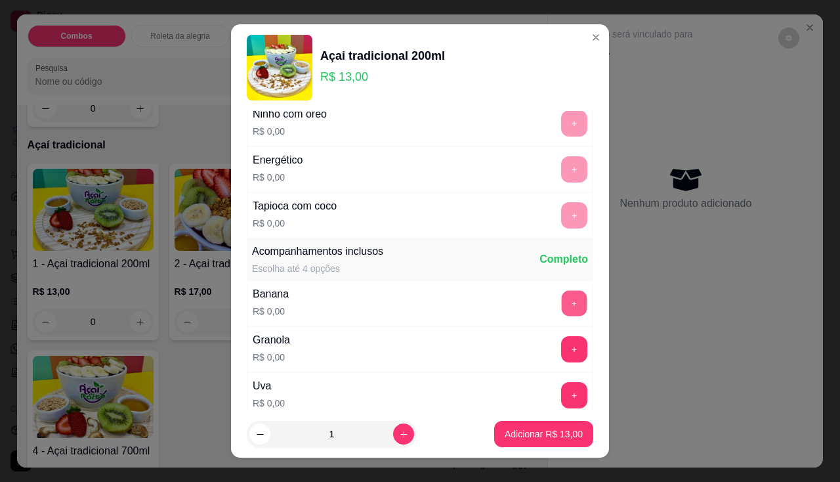
click at [562, 309] on button "+" at bounding box center [575, 303] width 26 height 26
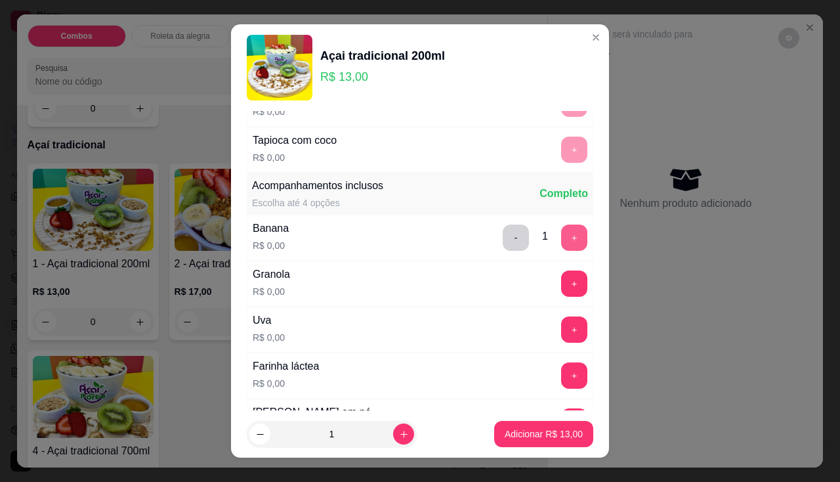
scroll to position [328, 0]
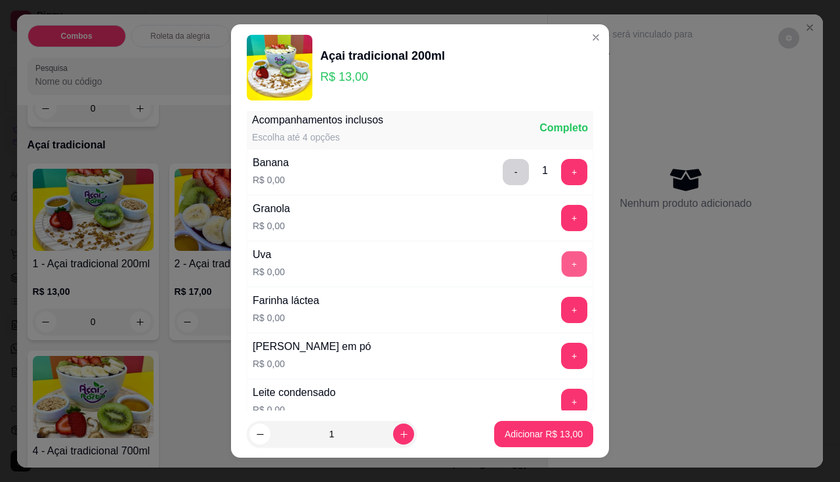
click at [562, 258] on button "+" at bounding box center [575, 264] width 26 height 26
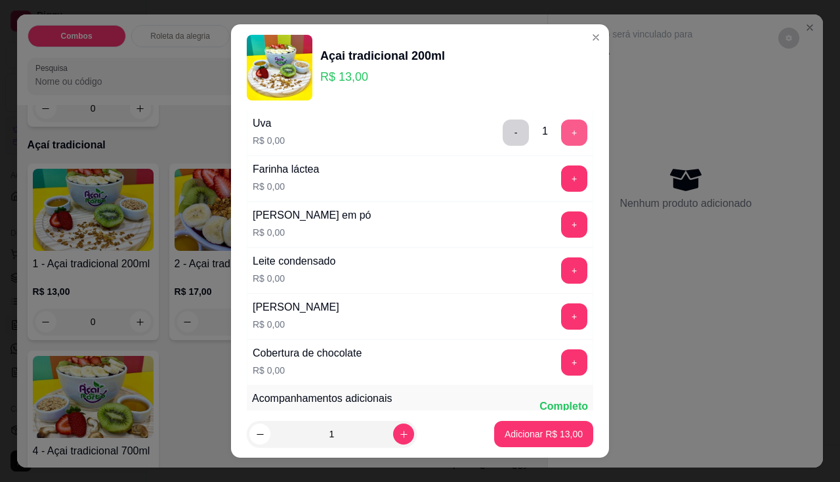
scroll to position [525, 0]
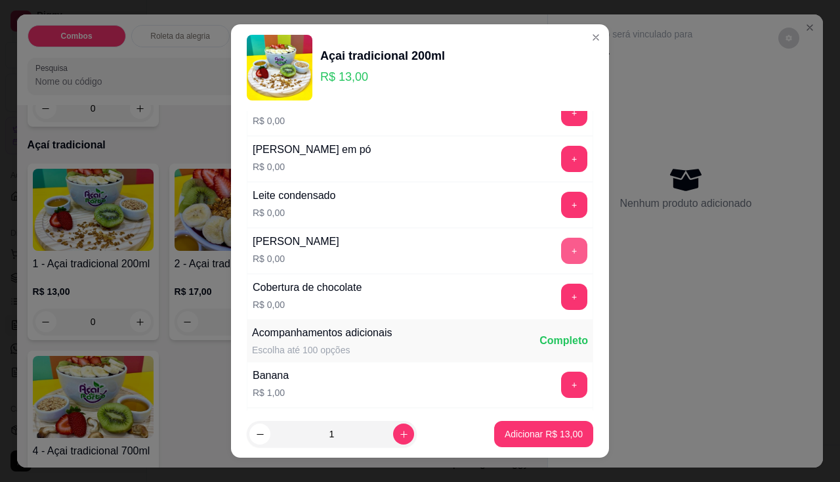
click at [561, 258] on button "+" at bounding box center [574, 251] width 26 height 26
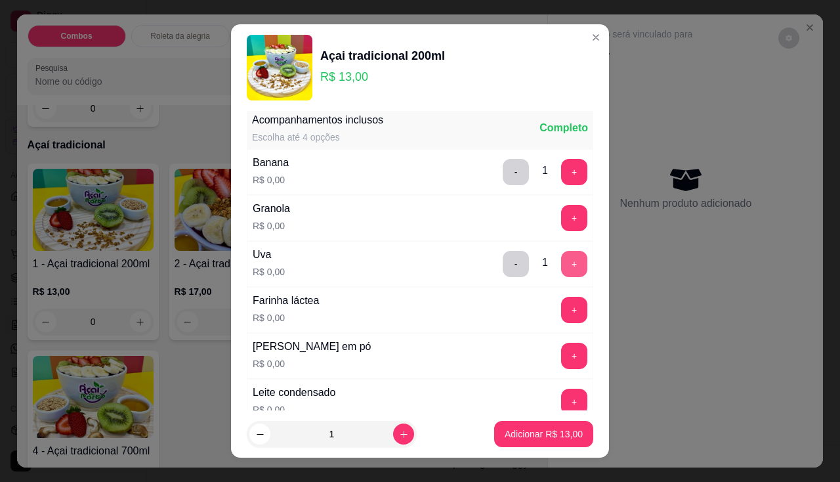
scroll to position [262, 0]
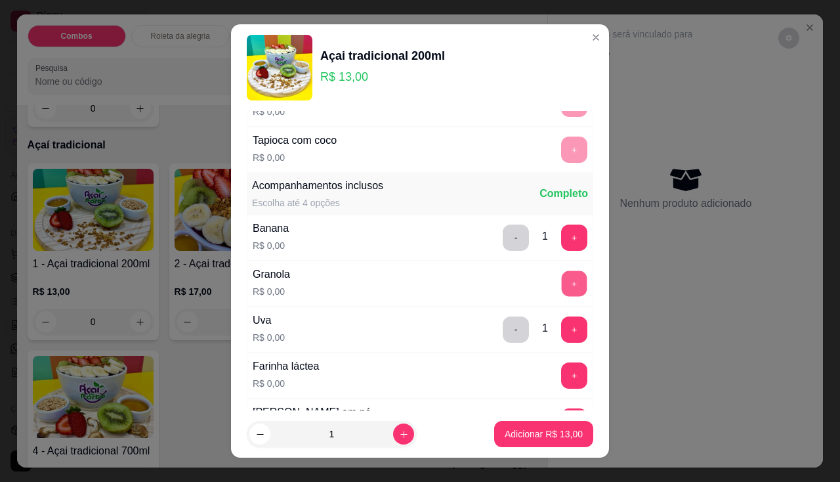
click at [562, 272] on button "+" at bounding box center [575, 283] width 26 height 26
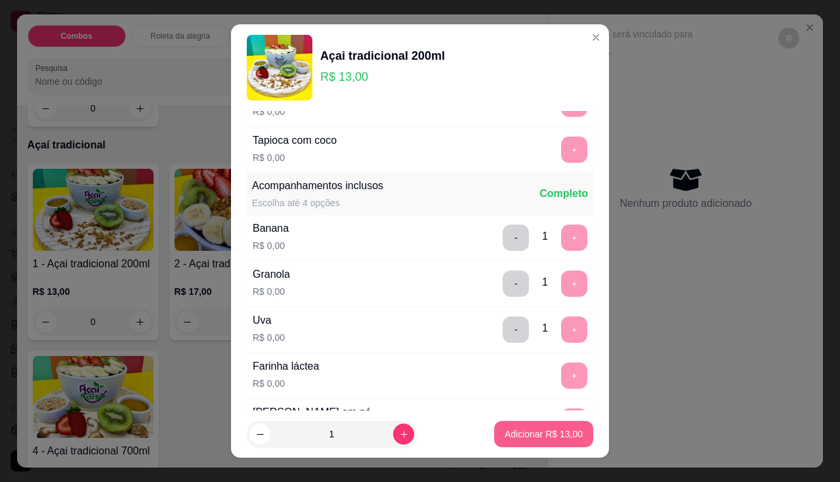
click at [540, 438] on p "Adicionar R$ 13,00" at bounding box center [544, 433] width 78 height 13
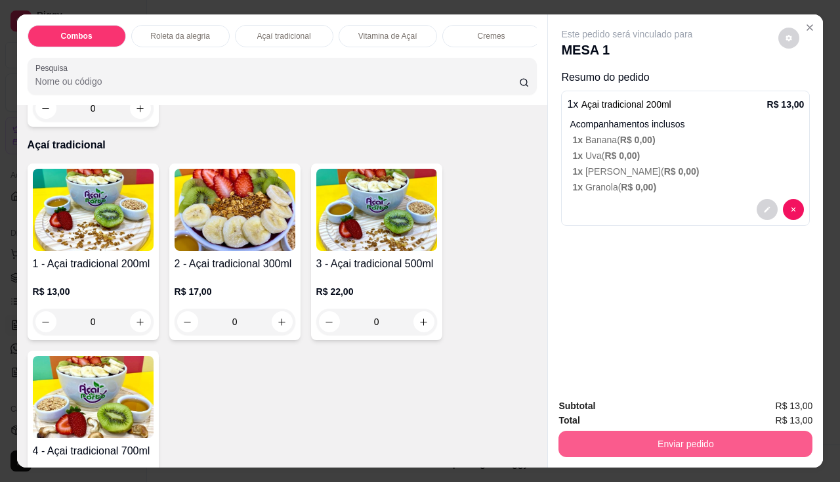
click at [616, 431] on button "Enviar pedido" at bounding box center [685, 443] width 254 height 26
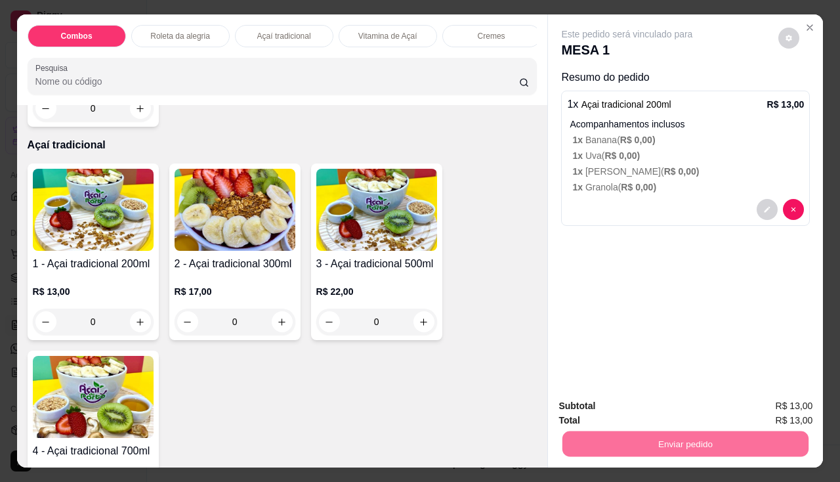
click at [600, 404] on button "Não registrar e enviar pedido" at bounding box center [642, 406] width 136 height 25
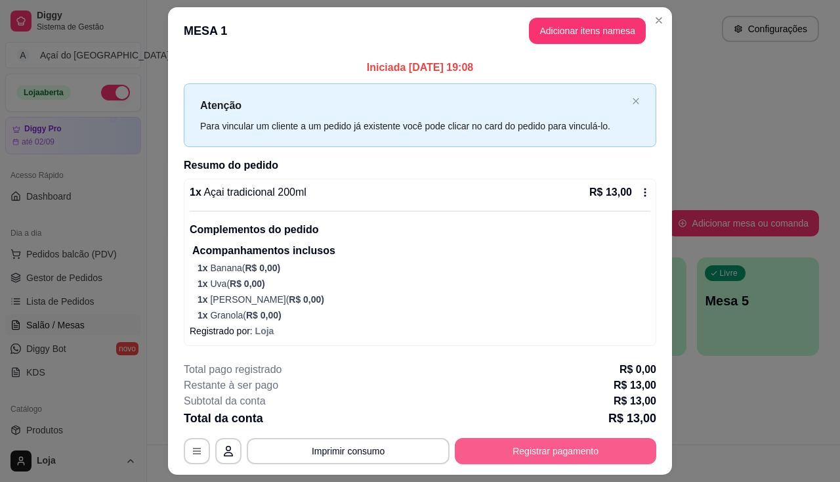
click at [505, 450] on button "Registrar pagamento" at bounding box center [555, 451] width 201 height 26
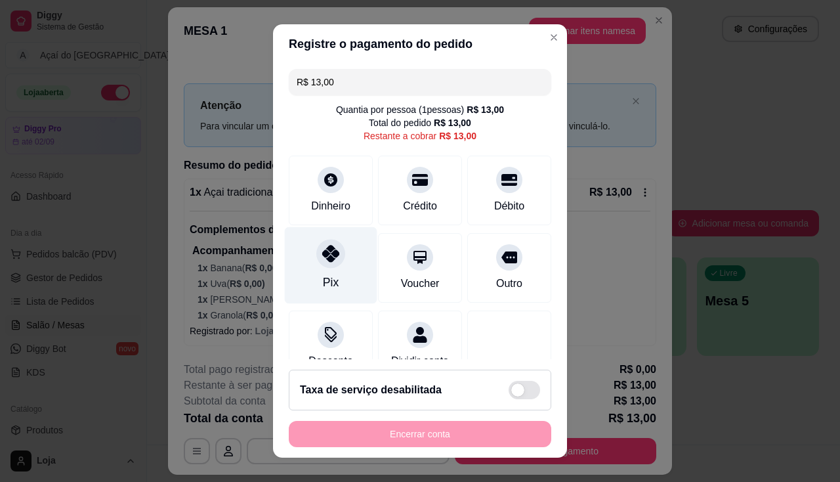
click at [329, 281] on div "Pix" at bounding box center [331, 282] width 16 height 17
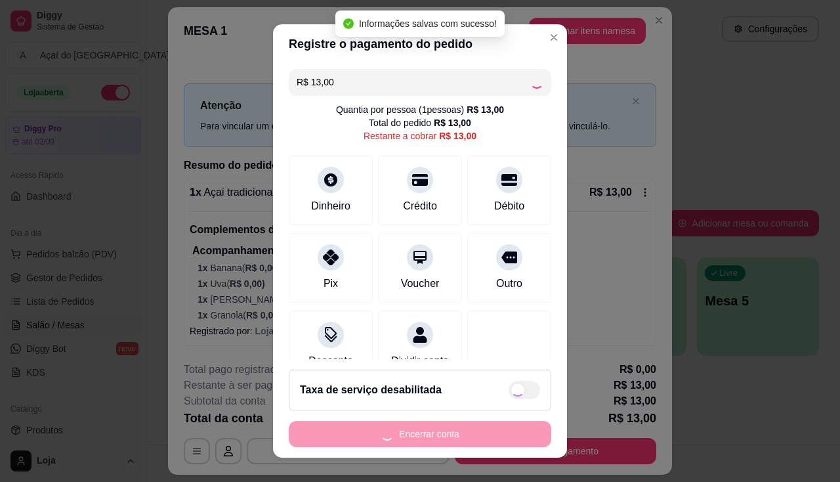
type input "R$ 0,00"
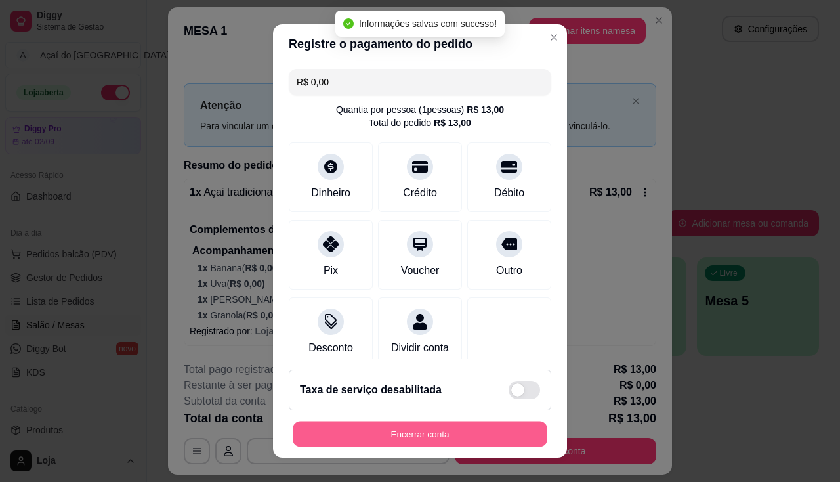
click at [456, 443] on button "Encerrar conta" at bounding box center [420, 434] width 255 height 26
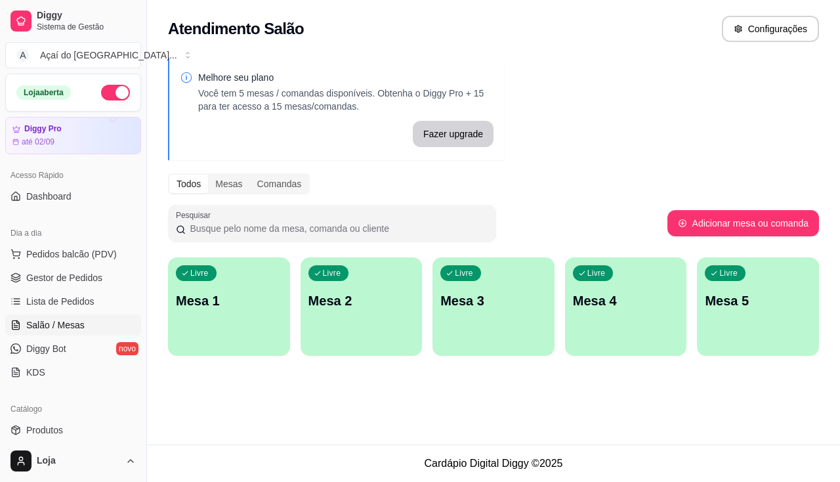
click at [595, 337] on div "Livre Mesa 4" at bounding box center [626, 298] width 122 height 83
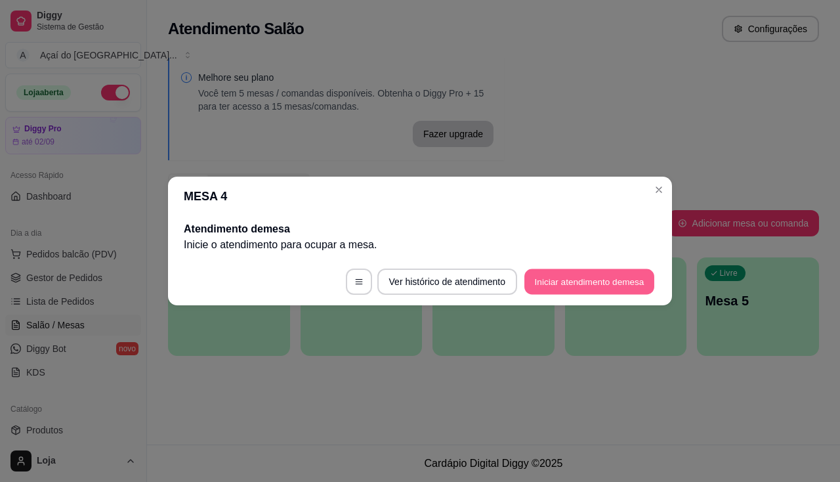
click at [597, 274] on button "Iniciar atendimento de mesa" at bounding box center [589, 282] width 130 height 26
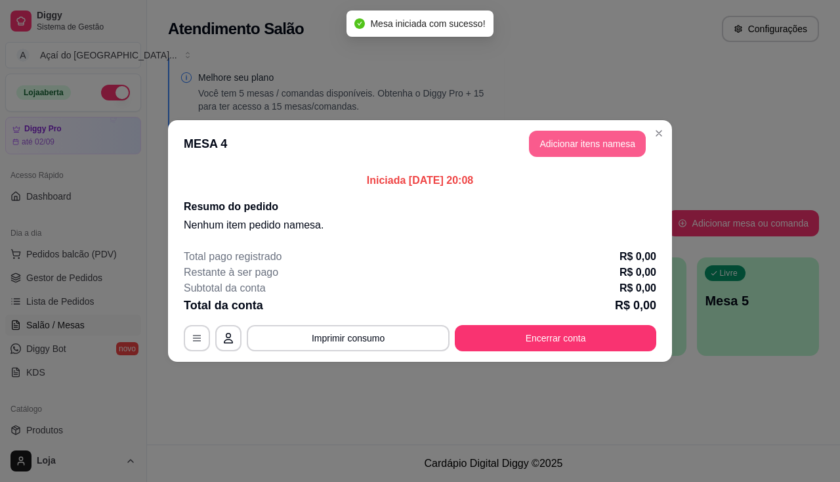
click at [583, 140] on button "Adicionar itens na mesa" at bounding box center [587, 144] width 117 height 26
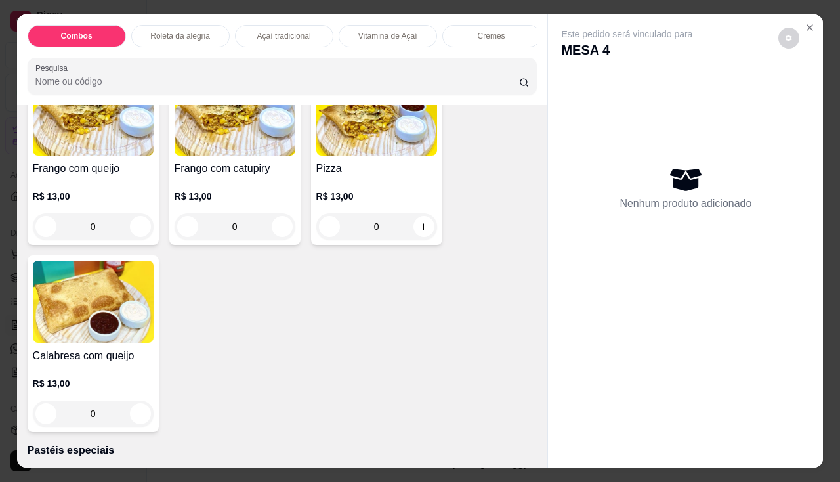
scroll to position [2231, 0]
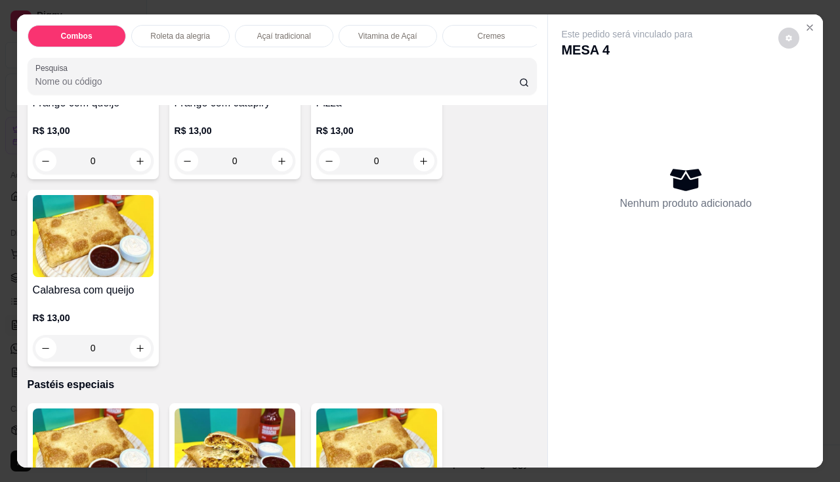
click at [65, 309] on div "R$ 13,00 0" at bounding box center [93, 329] width 121 height 63
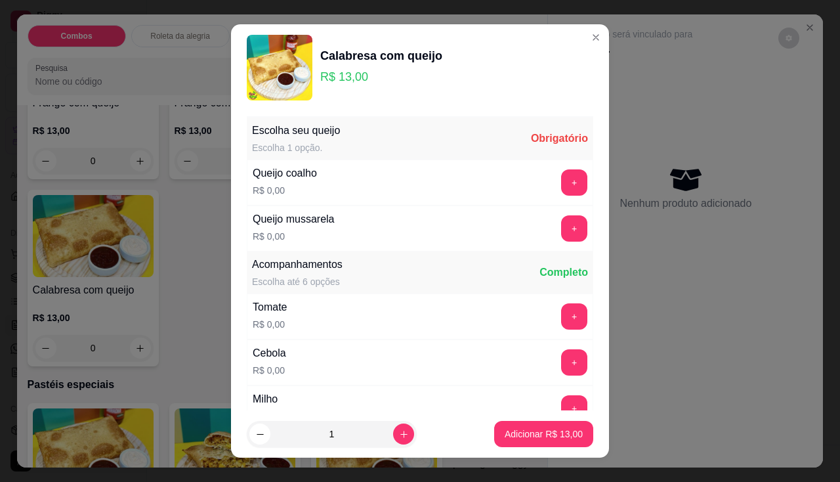
scroll to position [66, 0]
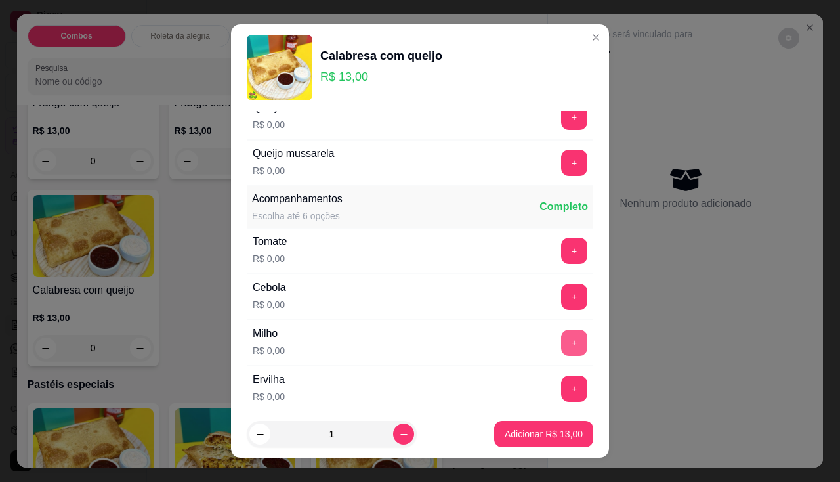
click at [561, 348] on button "+" at bounding box center [574, 342] width 26 height 26
click at [561, 389] on button "+" at bounding box center [574, 388] width 26 height 26
click at [562, 157] on button "+" at bounding box center [575, 163] width 26 height 26
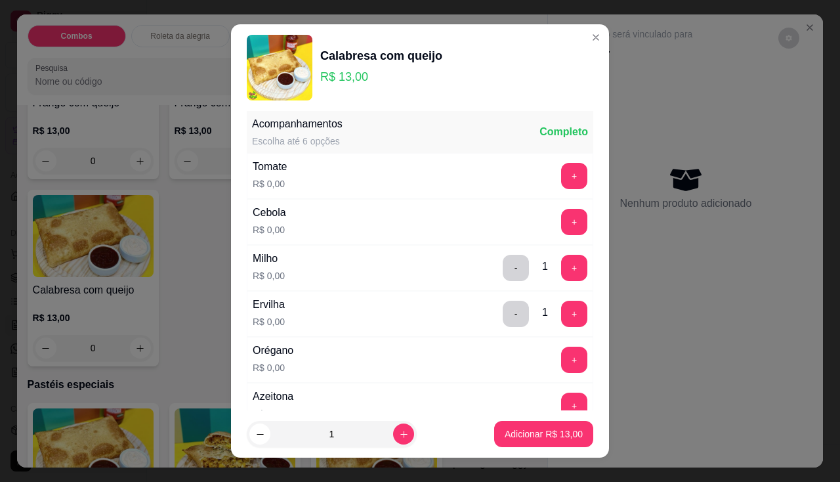
scroll to position [18, 0]
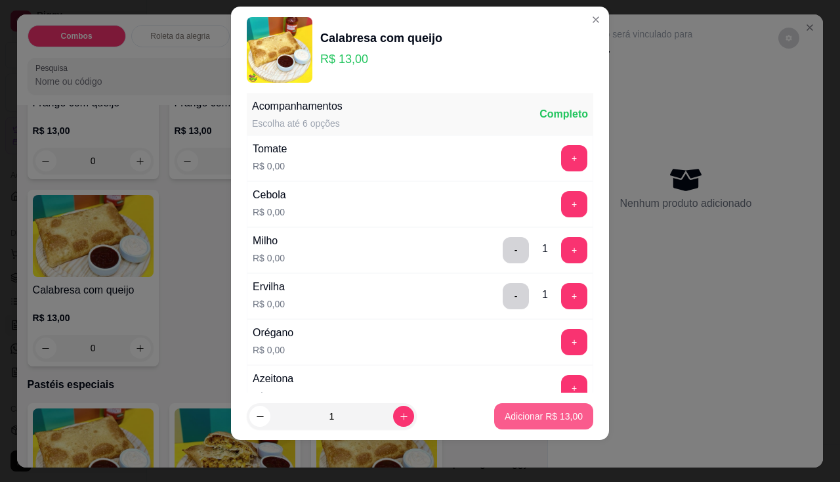
click at [515, 422] on p "Adicionar R$ 13,00" at bounding box center [544, 415] width 78 height 13
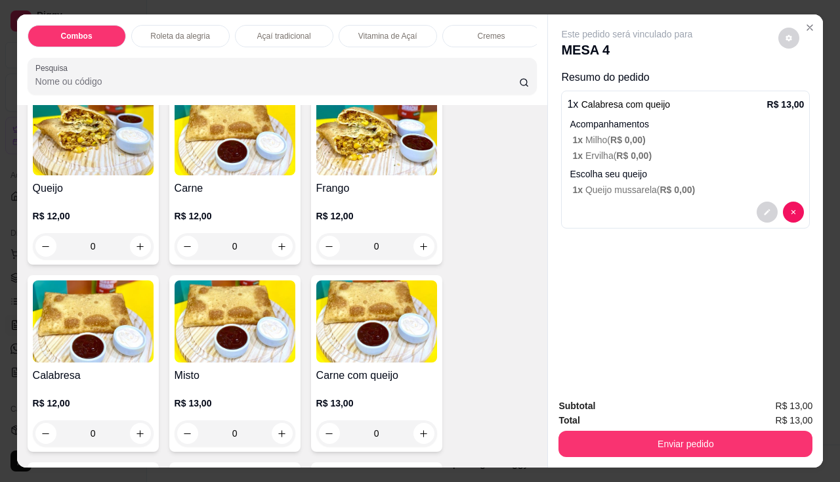
scroll to position [1969, 0]
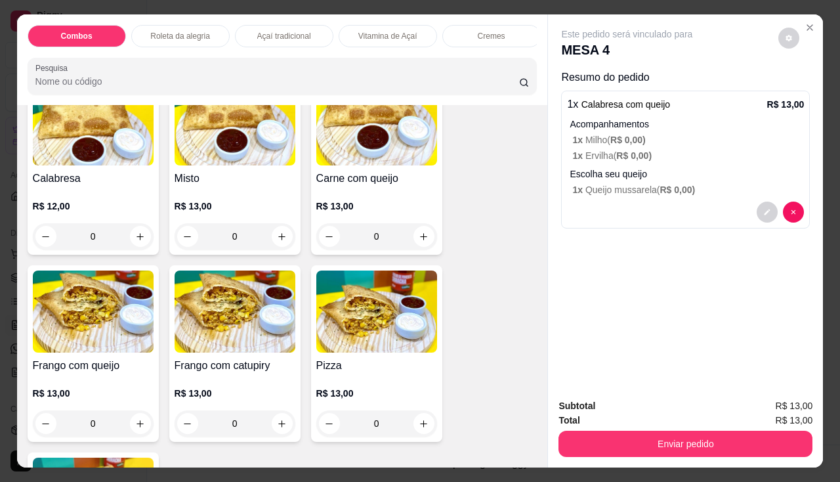
click at [357, 164] on img at bounding box center [376, 124] width 121 height 82
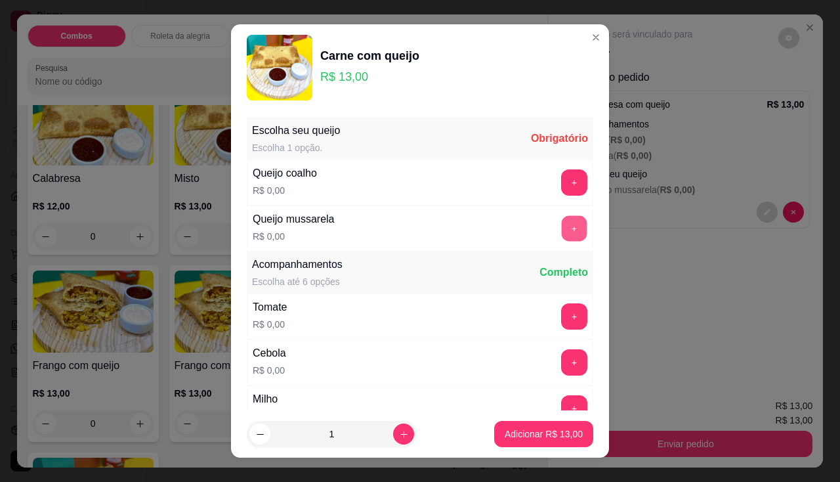
click at [562, 229] on button "+" at bounding box center [575, 228] width 26 height 26
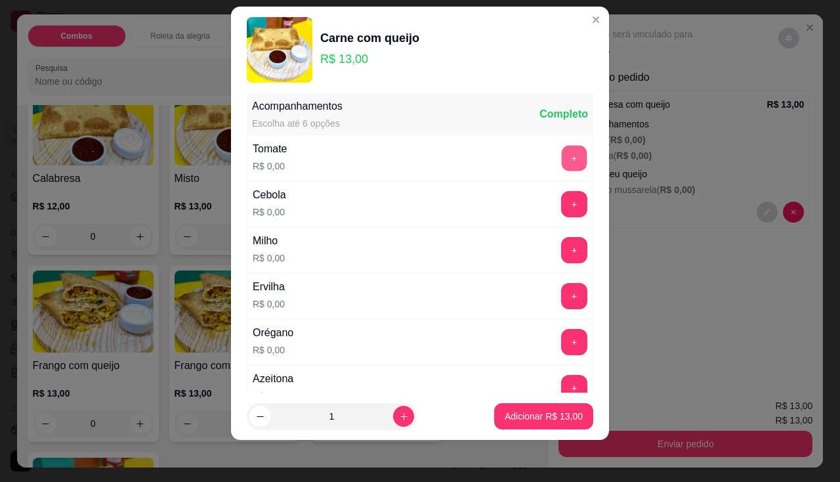
click at [562, 171] on button "+" at bounding box center [575, 158] width 26 height 26
click at [561, 205] on button "+" at bounding box center [574, 204] width 26 height 26
click at [561, 255] on button "+" at bounding box center [574, 250] width 26 height 26
click at [561, 287] on button "+" at bounding box center [574, 296] width 26 height 26
click at [561, 345] on button "+" at bounding box center [574, 342] width 26 height 26
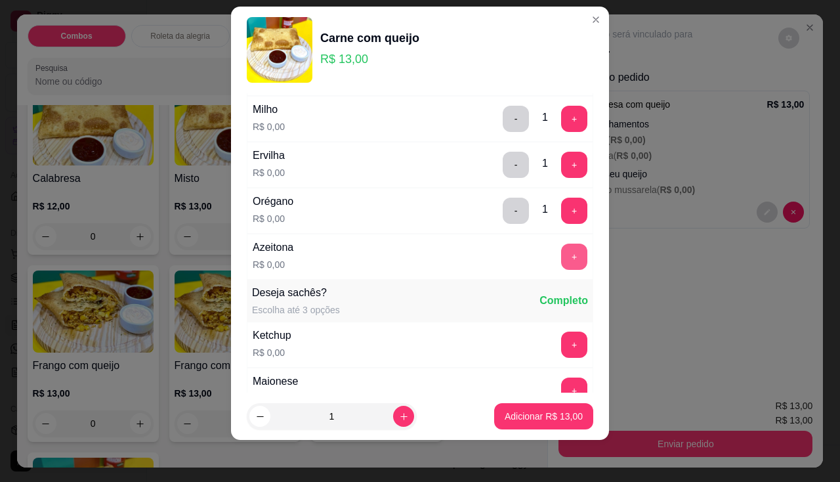
click at [561, 247] on button "+" at bounding box center [574, 256] width 26 height 26
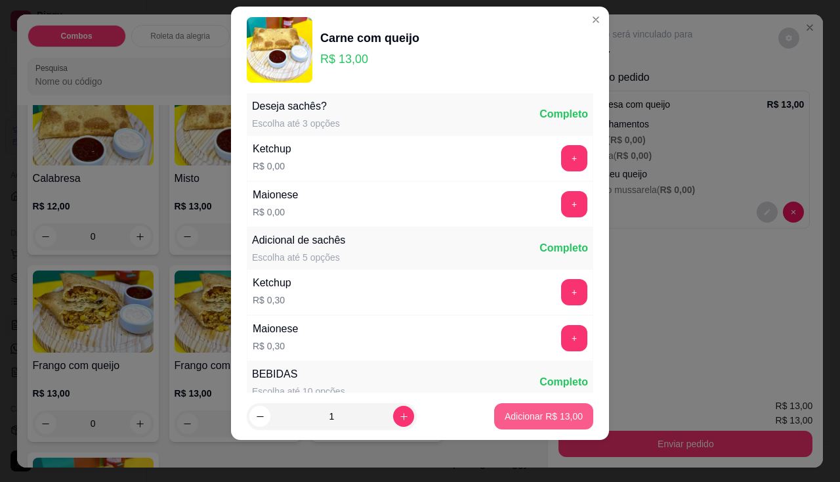
click at [521, 427] on button "Adicionar R$ 13,00" at bounding box center [543, 416] width 99 height 26
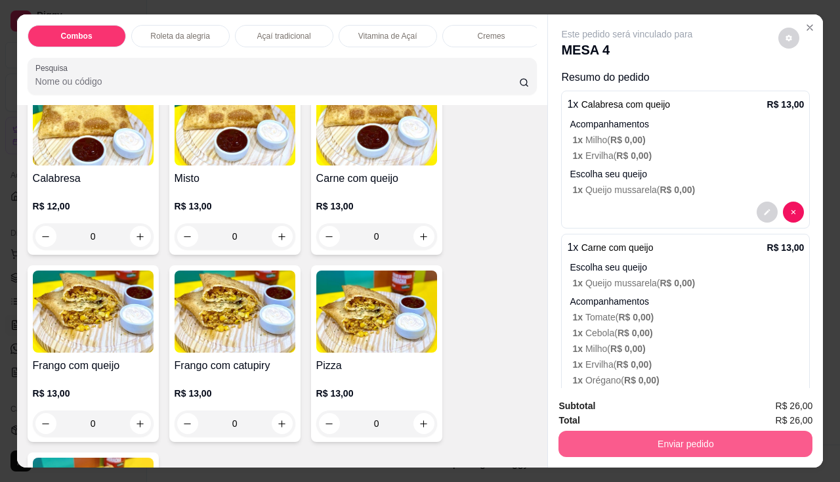
click at [586, 438] on button "Enviar pedido" at bounding box center [685, 443] width 254 height 26
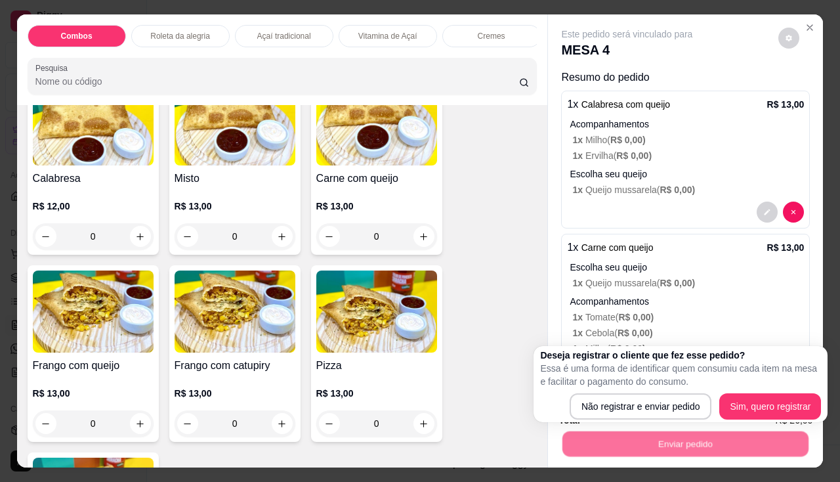
click at [592, 427] on div "Enviar pedido" at bounding box center [685, 442] width 254 height 30
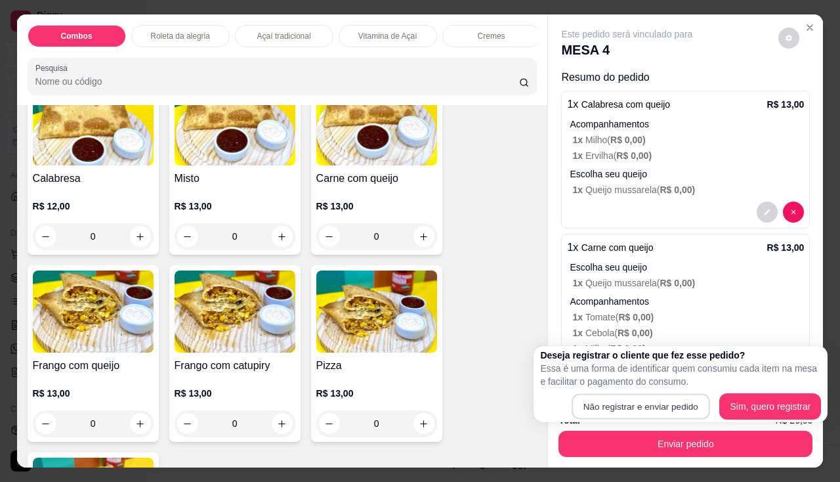
click at [592, 407] on div "Subtotal R$ 26,00" at bounding box center [685, 405] width 254 height 14
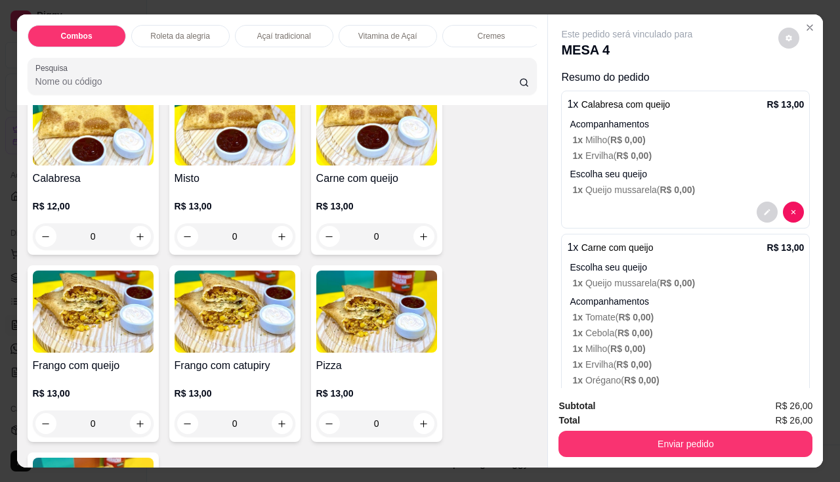
click at [592, 427] on div "Enviar pedido" at bounding box center [685, 442] width 254 height 30
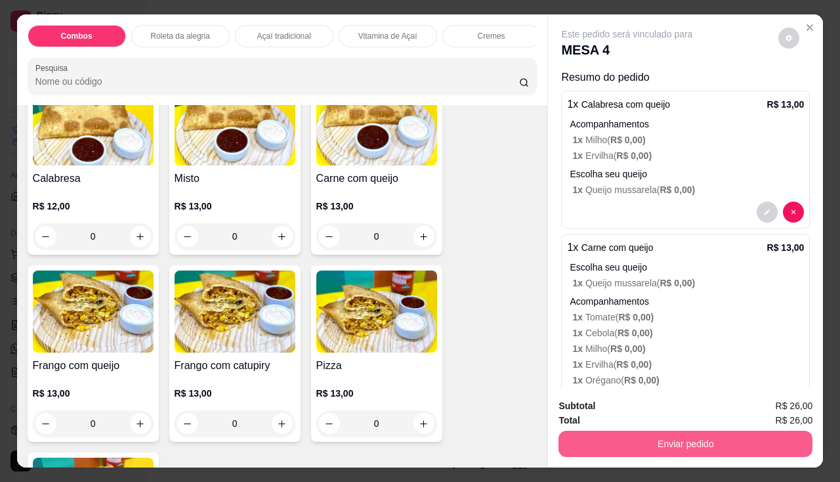
click at [589, 436] on button "Enviar pedido" at bounding box center [685, 443] width 254 height 26
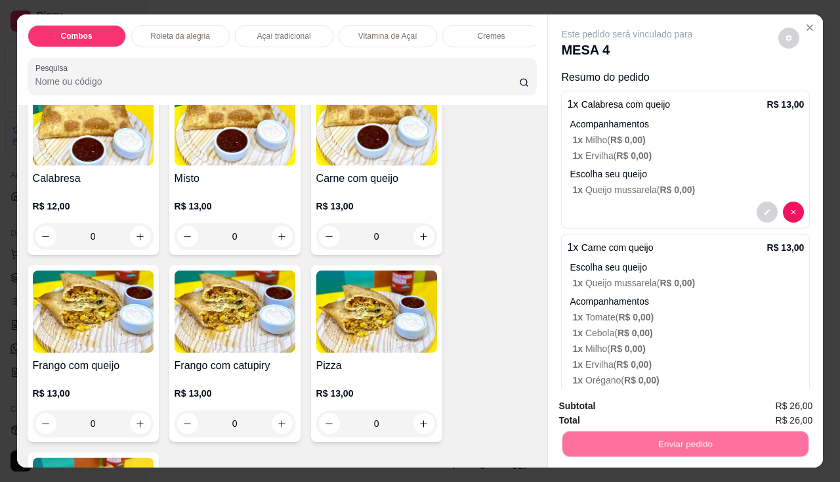
click at [589, 415] on button "Não registrar e enviar pedido" at bounding box center [642, 406] width 136 height 25
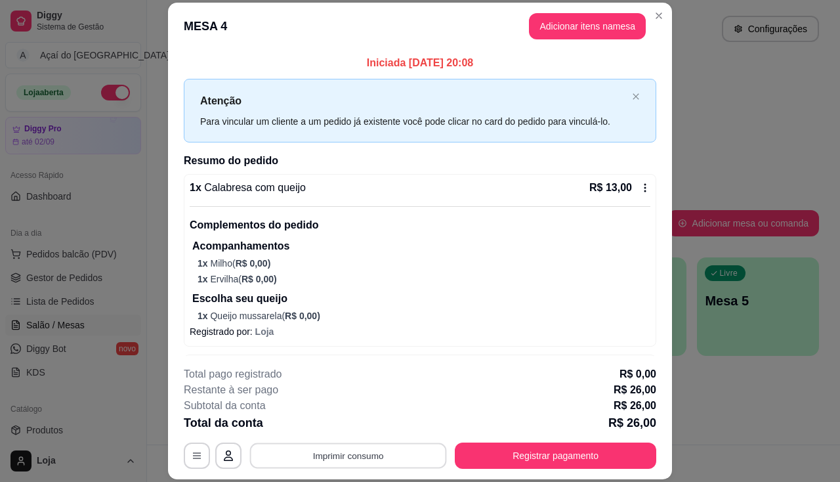
click at [387, 453] on button "Imprimir consumo" at bounding box center [348, 456] width 197 height 26
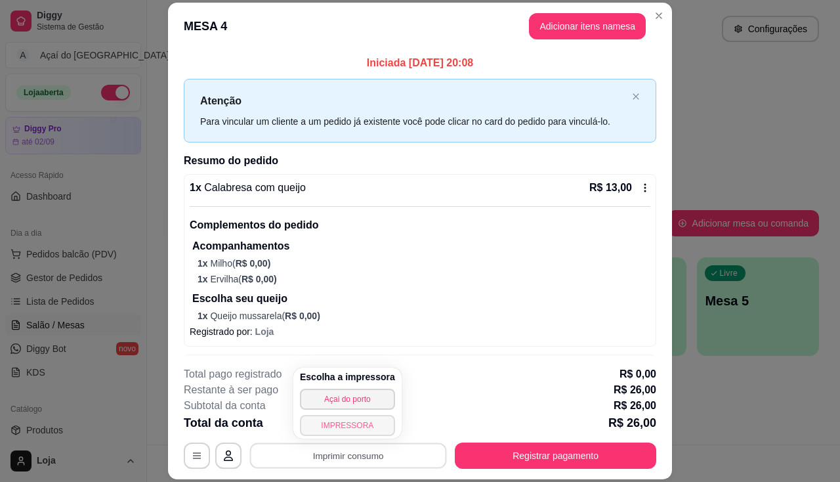
click at [369, 432] on button "IMPRESSORA" at bounding box center [347, 425] width 95 height 21
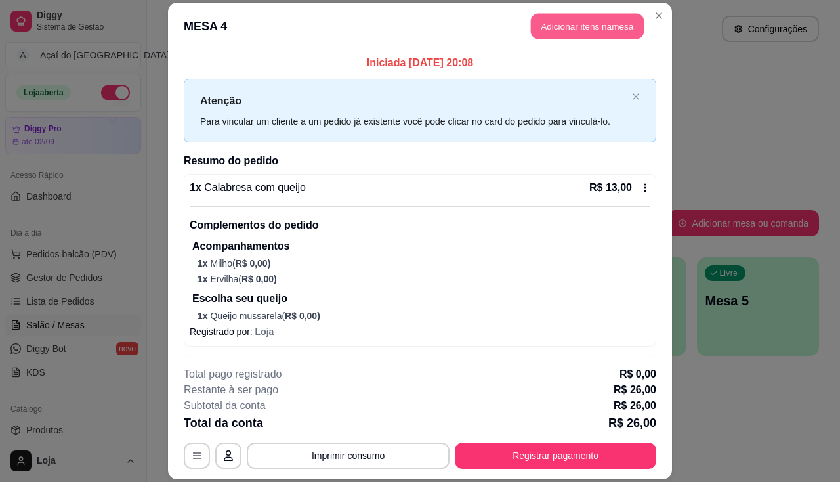
click at [542, 26] on button "Adicionar itens na mesa" at bounding box center [587, 26] width 113 height 26
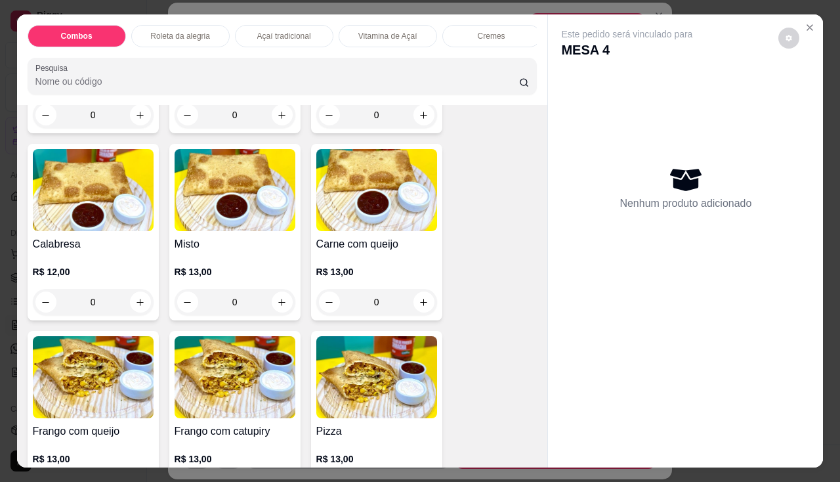
scroll to position [1837, 0]
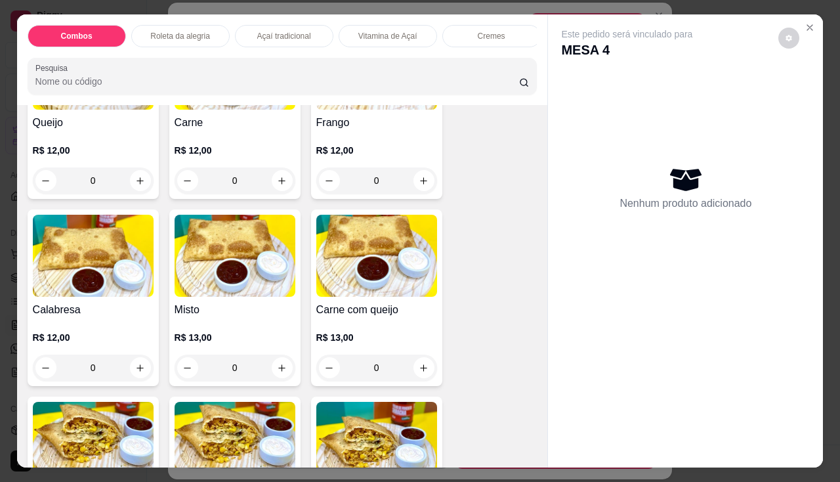
click at [360, 285] on img at bounding box center [376, 256] width 121 height 82
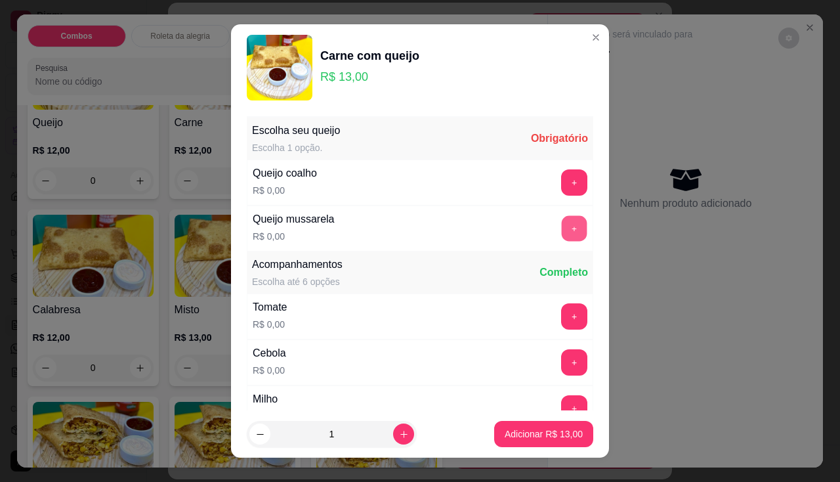
click at [562, 229] on button "+" at bounding box center [575, 228] width 26 height 26
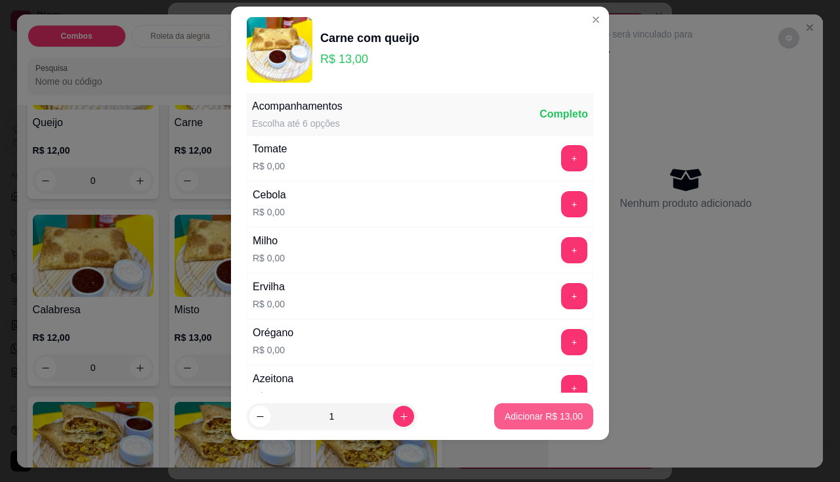
click at [530, 415] on p "Adicionar R$ 13,00" at bounding box center [544, 415] width 78 height 13
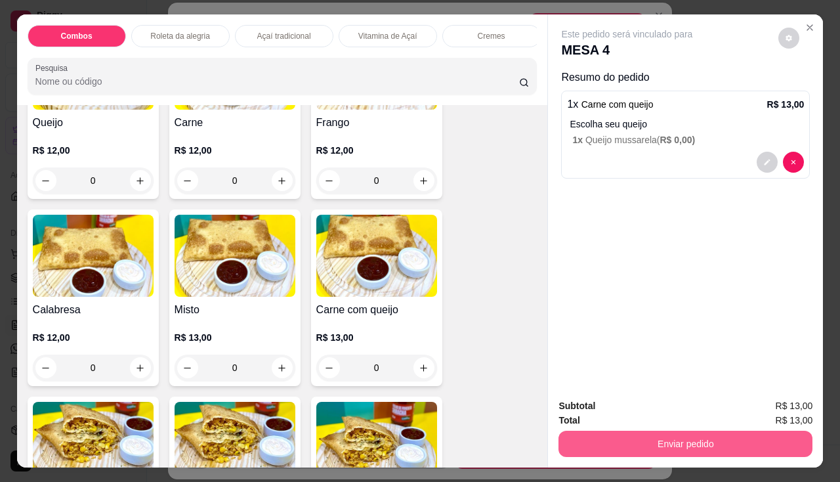
click at [577, 444] on button "Enviar pedido" at bounding box center [685, 443] width 254 height 26
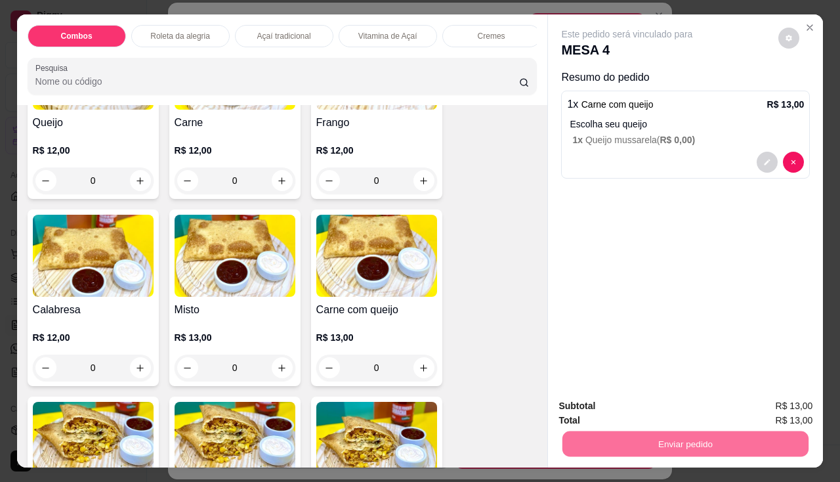
click at [625, 407] on button "Não registrar e enviar pedido" at bounding box center [642, 406] width 133 height 24
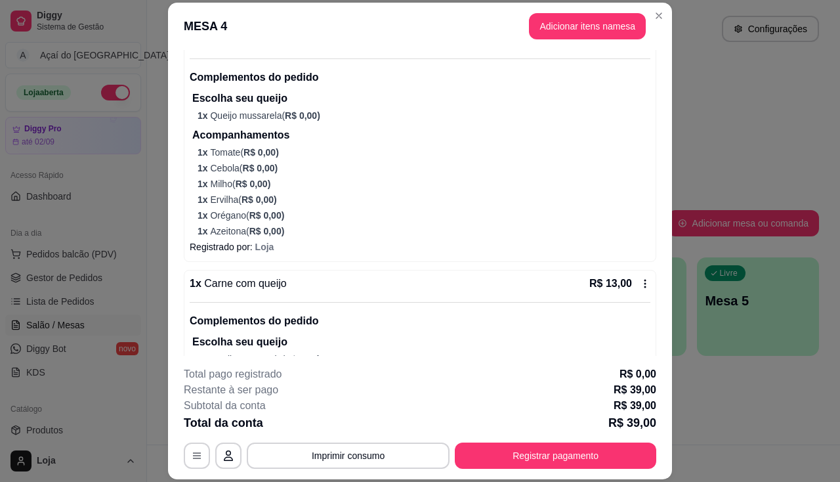
scroll to position [367, 0]
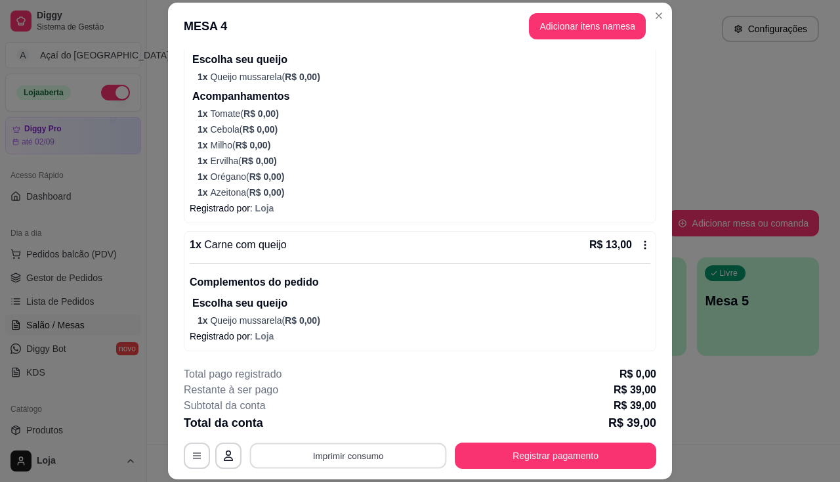
click at [394, 463] on button "Imprimir consumo" at bounding box center [348, 456] width 197 height 26
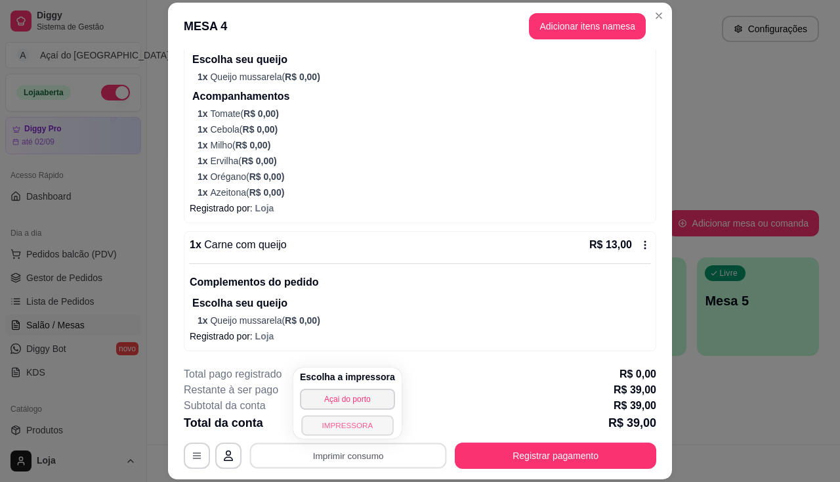
click at [360, 432] on button "IMPRESSORA" at bounding box center [347, 425] width 92 height 20
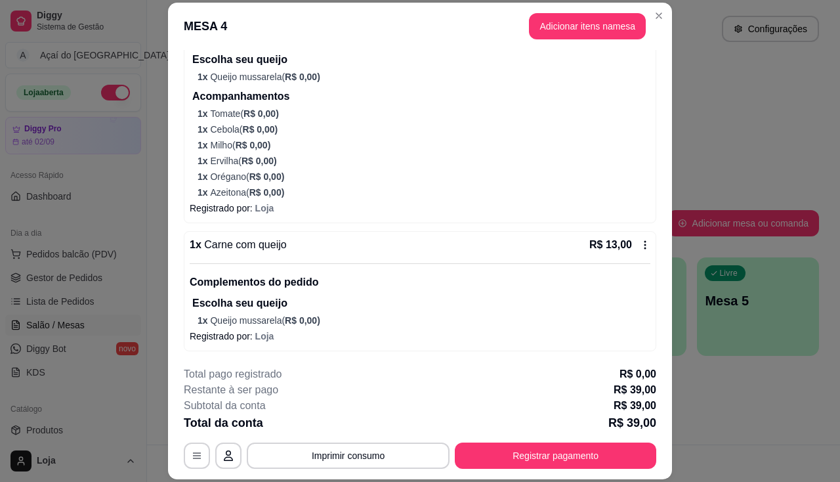
click at [458, 197] on p "1 x Azeitona ( R$ 0,00 )" at bounding box center [424, 192] width 453 height 13
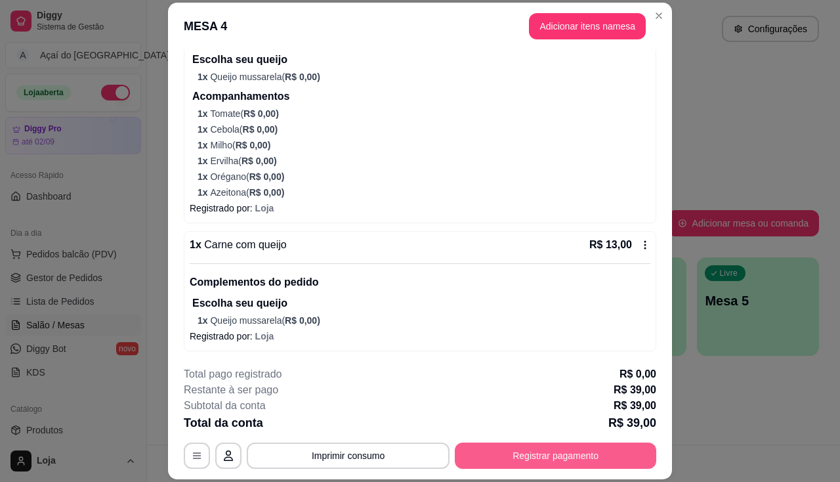
click at [488, 456] on button "Registrar pagamento" at bounding box center [555, 455] width 201 height 26
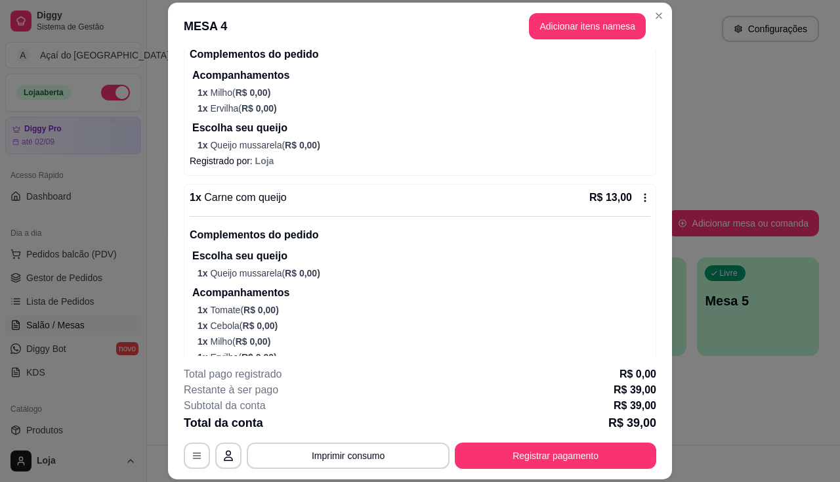
scroll to position [0, 0]
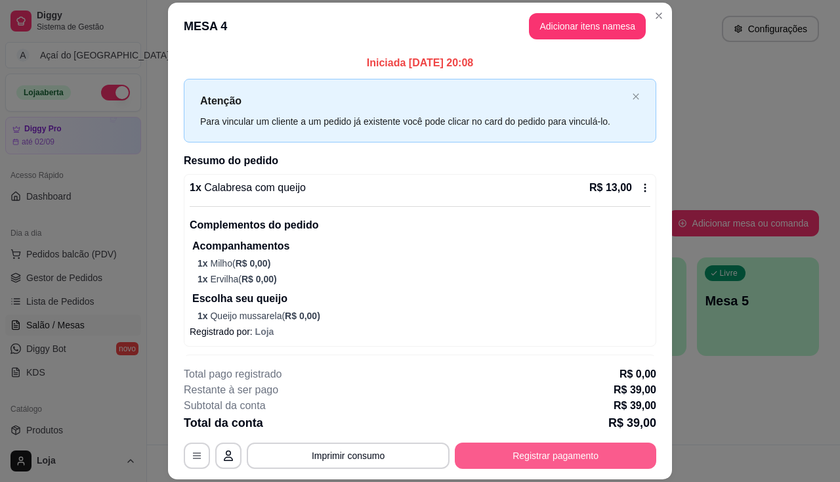
click at [534, 444] on button "Registrar pagamento" at bounding box center [555, 455] width 201 height 26
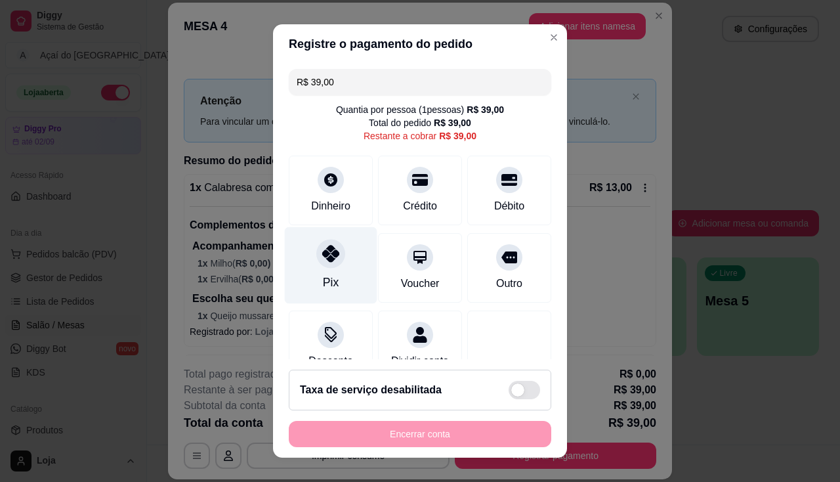
click at [335, 259] on div at bounding box center [330, 253] width 29 height 29
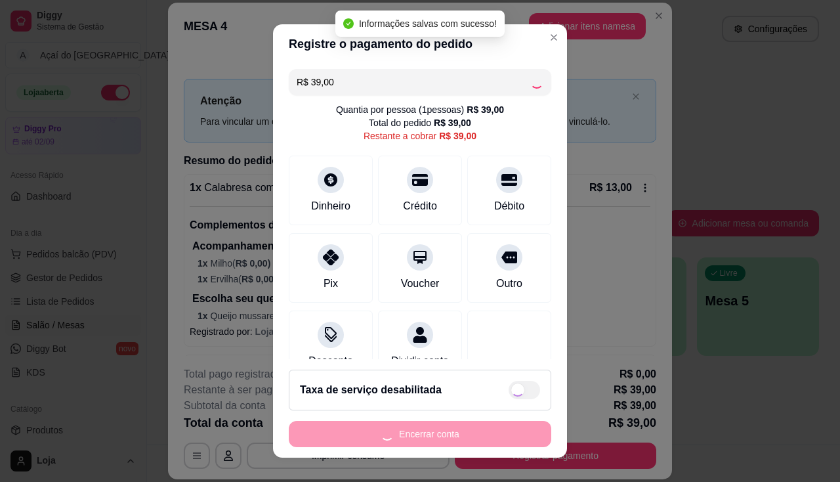
type input "R$ 0,00"
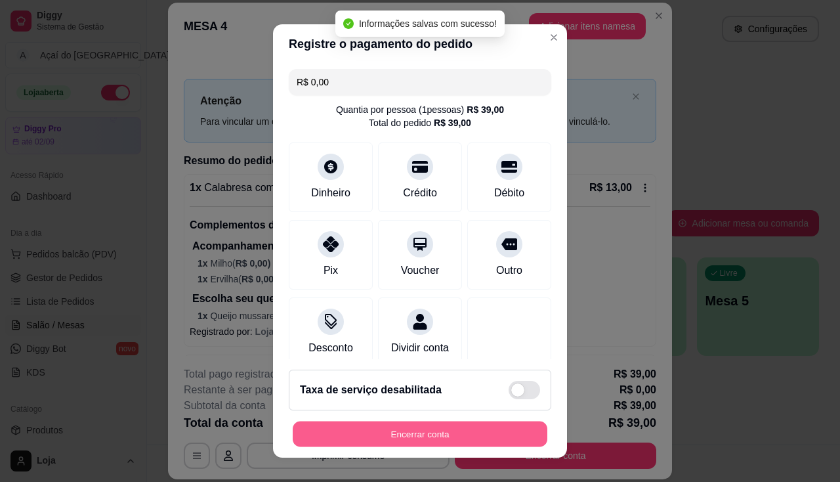
click at [434, 442] on button "Encerrar conta" at bounding box center [420, 434] width 255 height 26
